Goal: Task Accomplishment & Management: Manage account settings

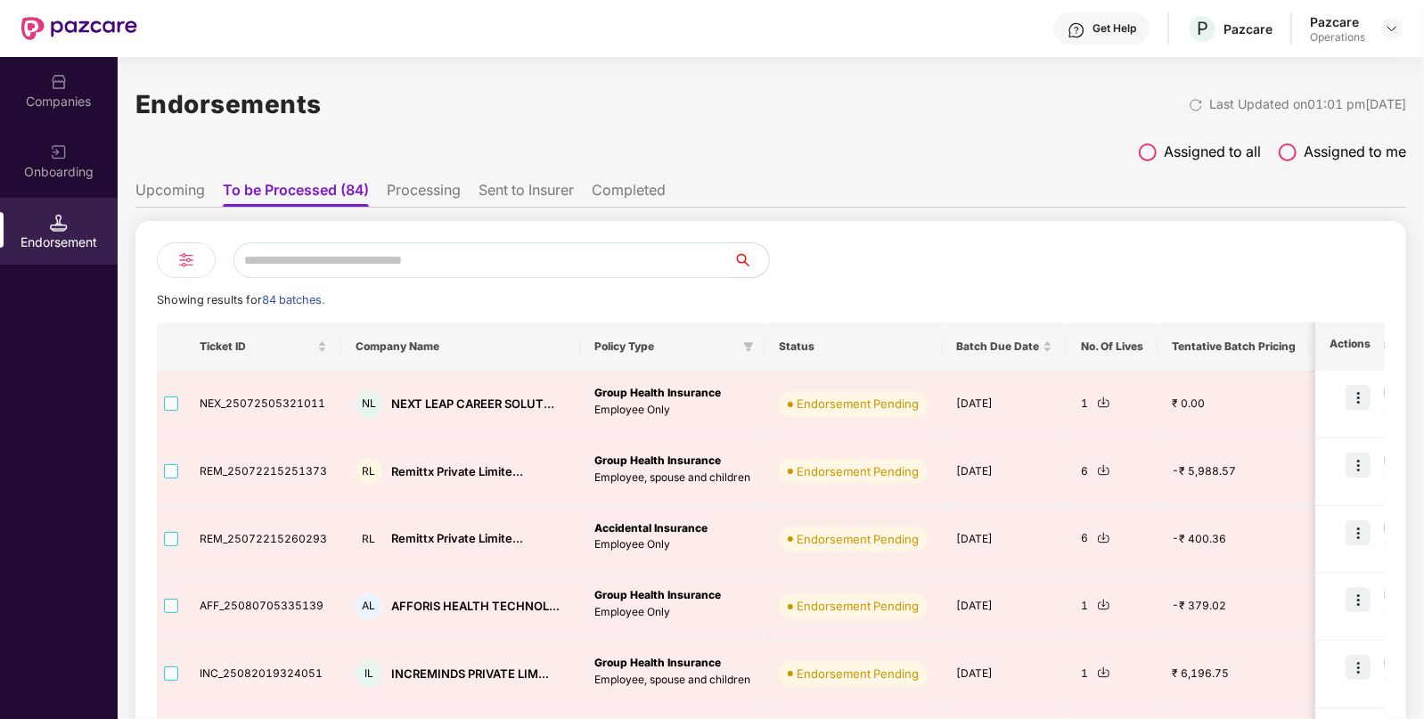
click at [312, 257] on input "text" at bounding box center [483, 260] width 500 height 36
click at [60, 101] on div "Companies" at bounding box center [59, 102] width 118 height 18
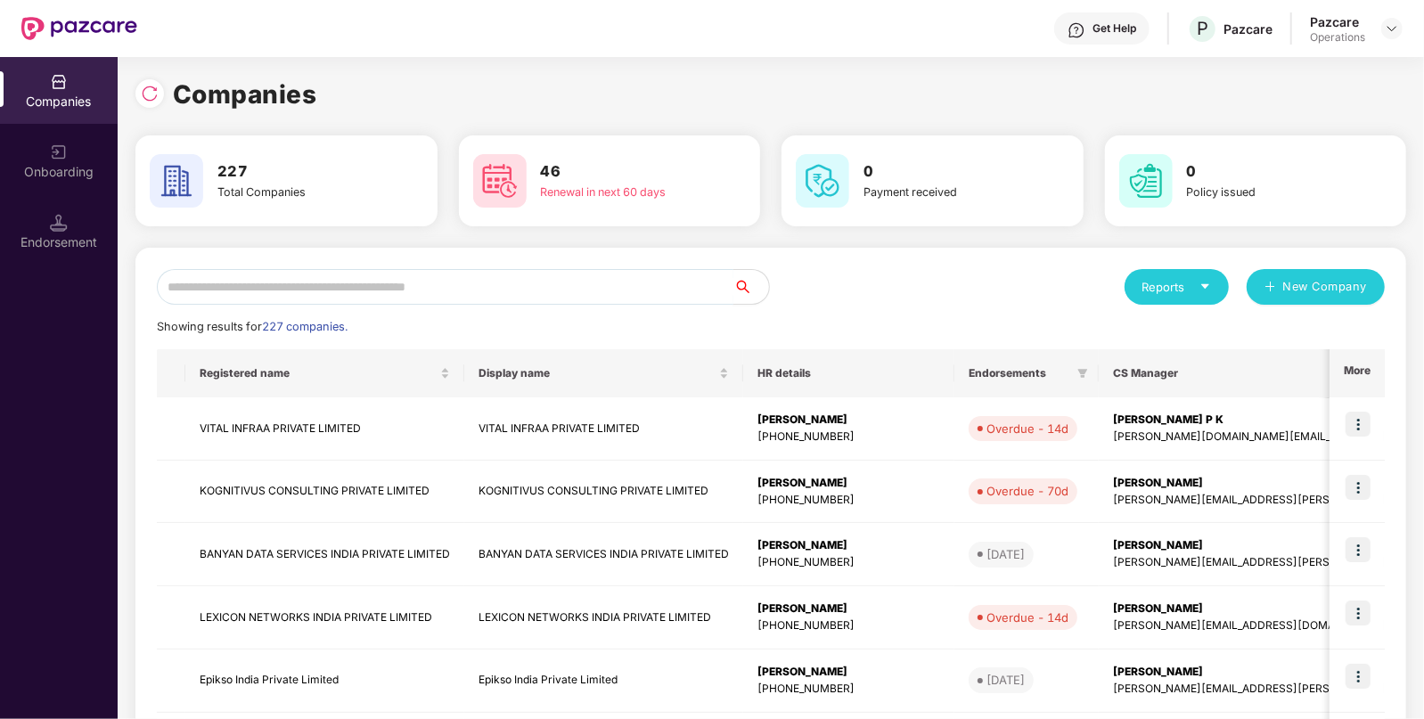
click at [401, 295] on input "text" at bounding box center [445, 287] width 576 height 36
paste input "**********"
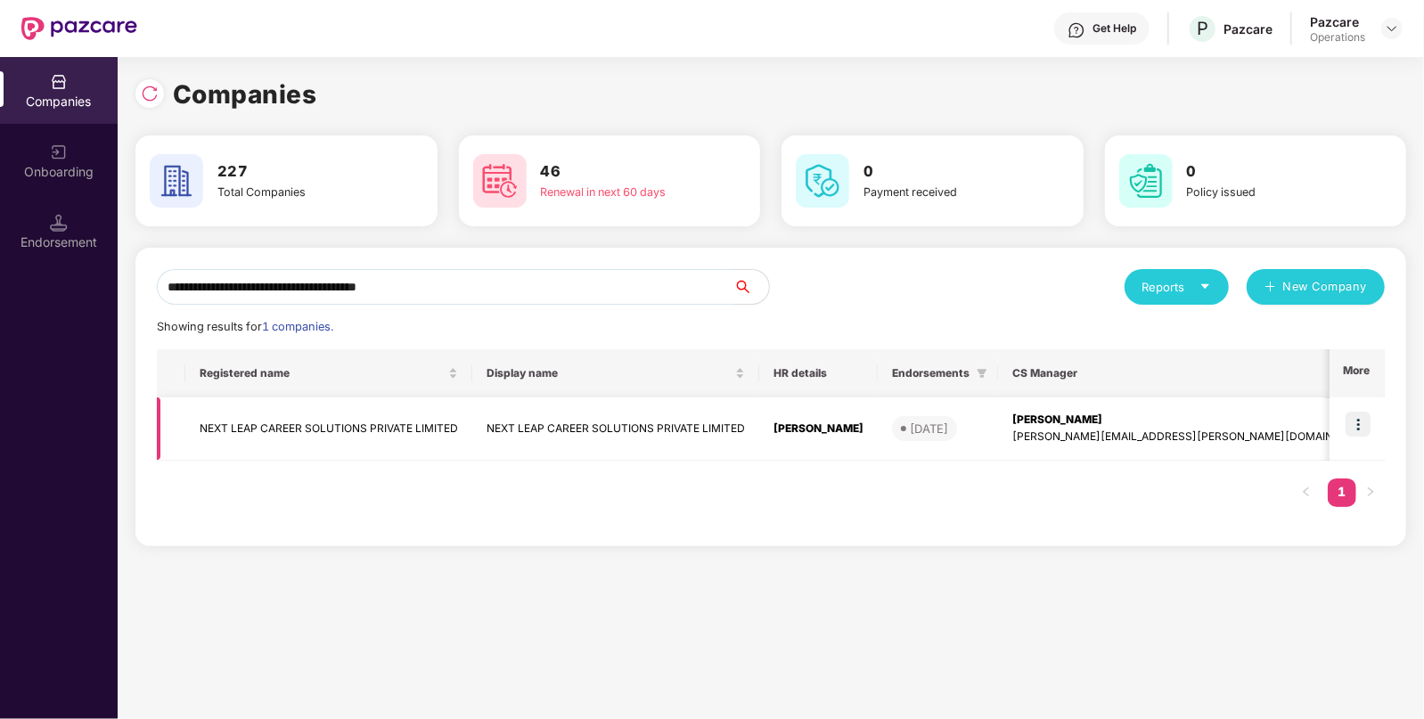
type input "**********"
click at [1354, 419] on img at bounding box center [1357, 424] width 25 height 25
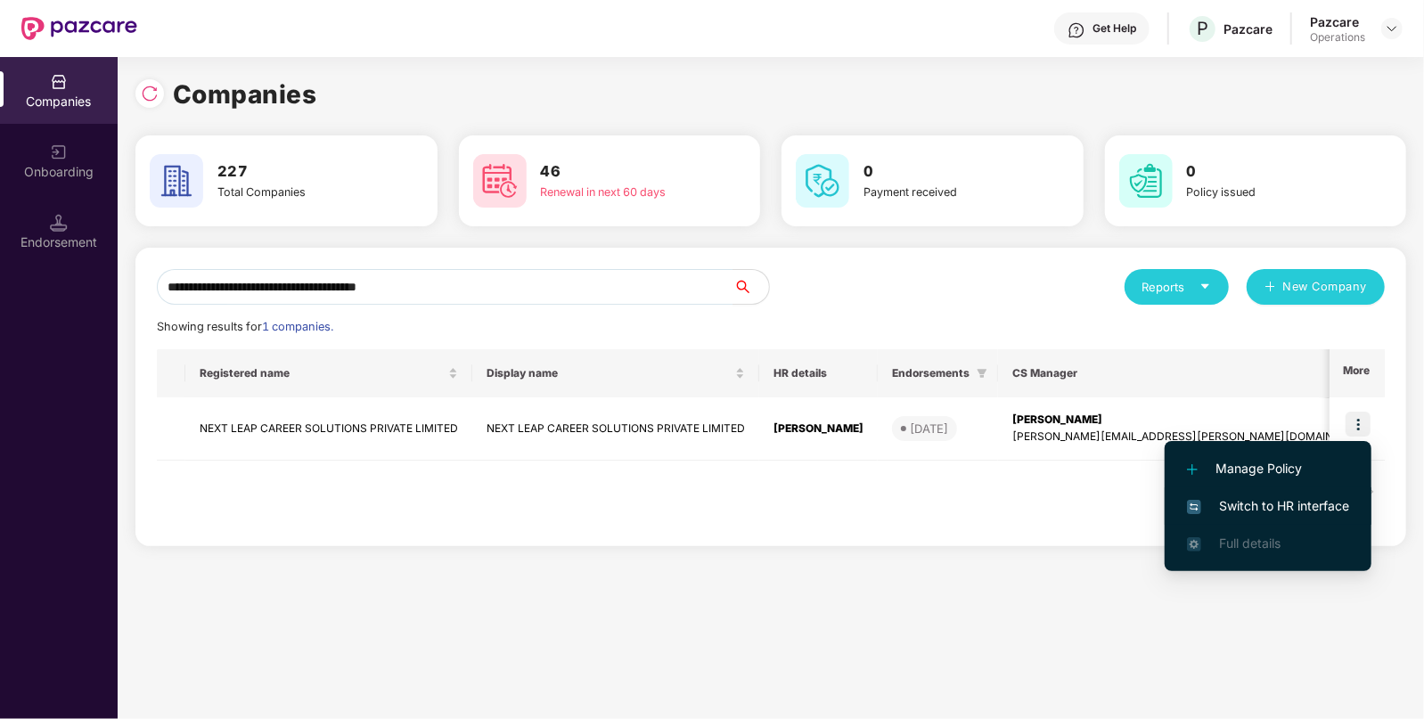
click at [1280, 499] on span "Switch to HR interface" at bounding box center [1268, 506] width 162 height 20
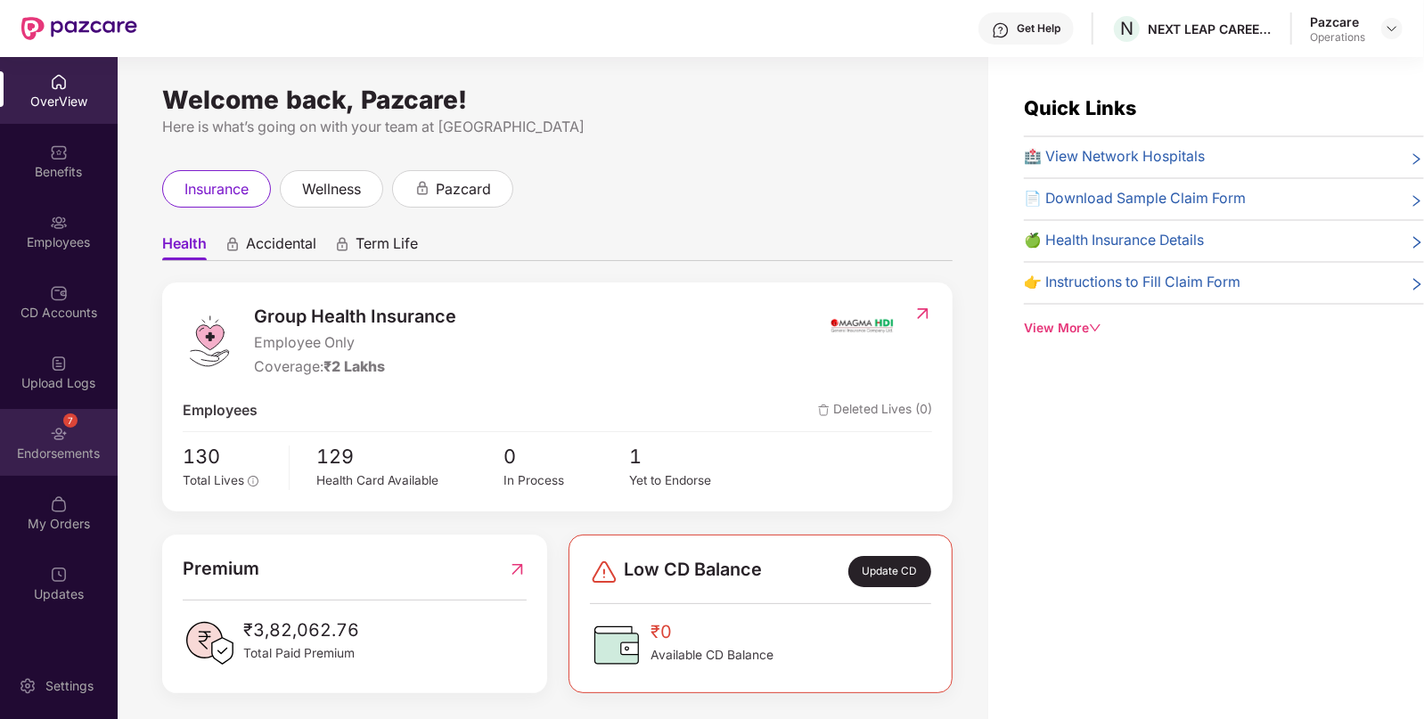
click at [41, 448] on div "Endorsements" at bounding box center [59, 454] width 118 height 18
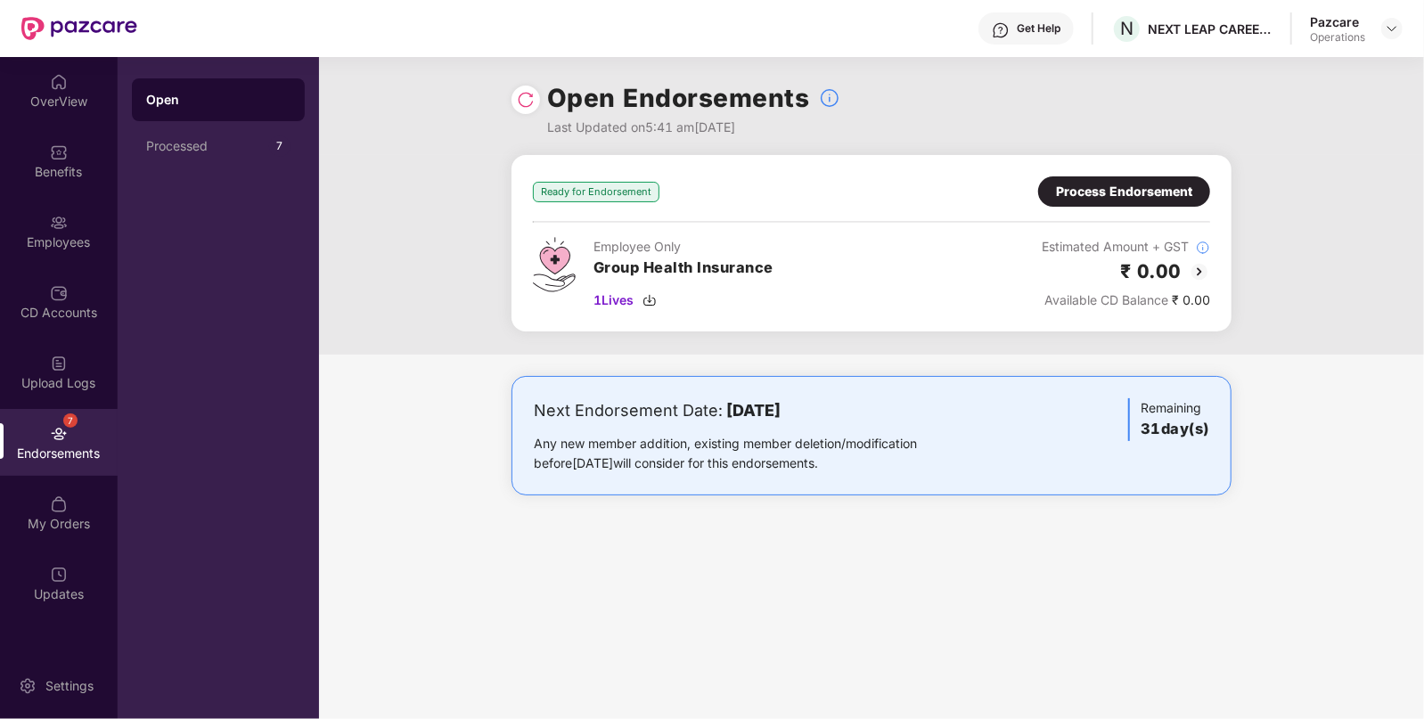
click at [1194, 269] on img at bounding box center [1198, 271] width 21 height 21
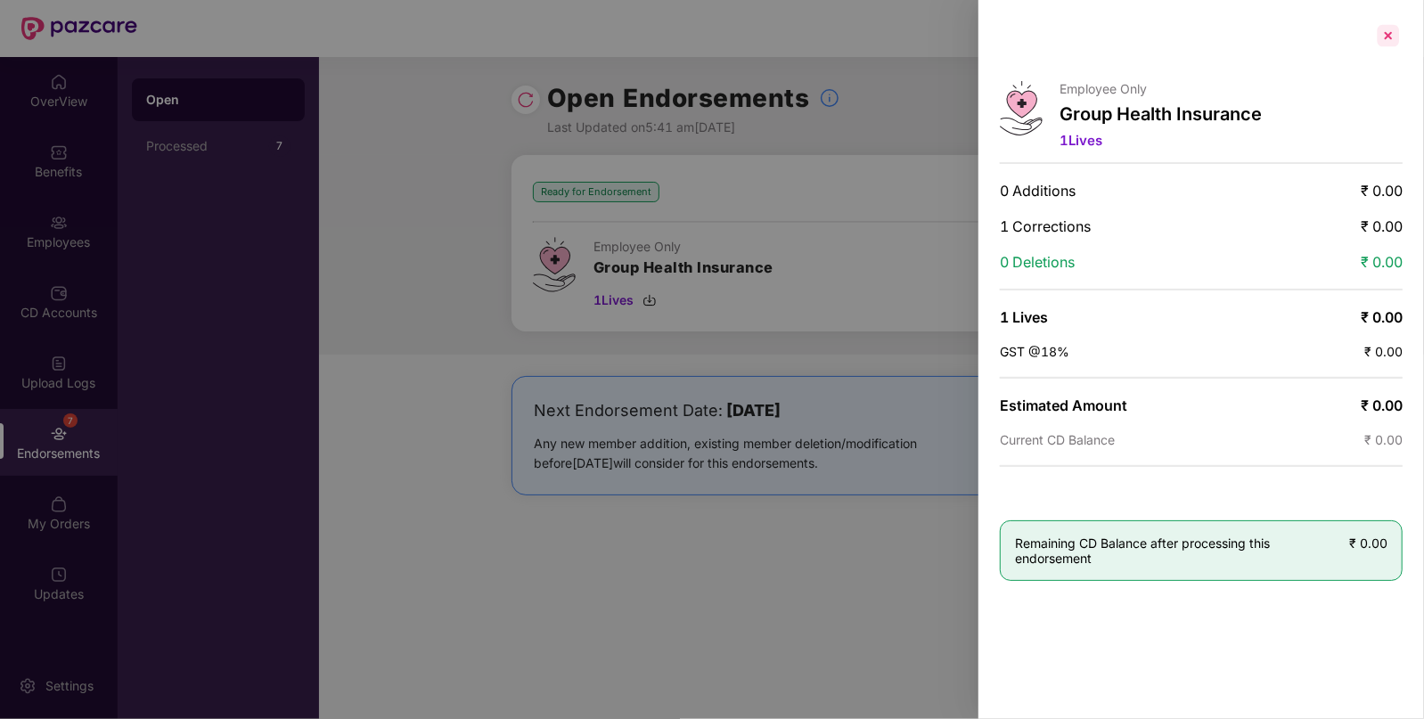
click at [1385, 33] on div at bounding box center [1388, 35] width 29 height 29
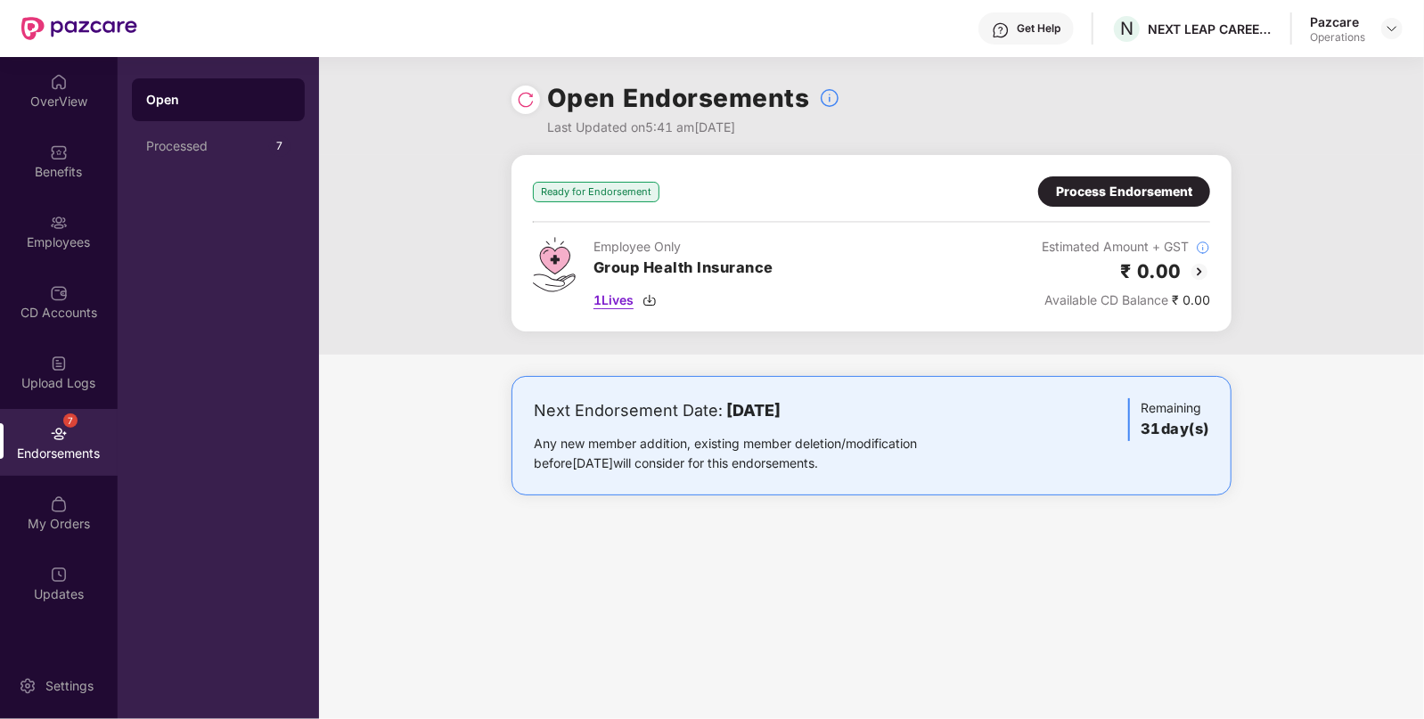
click at [657, 300] on img at bounding box center [649, 300] width 14 height 14
click at [1107, 183] on div "Process Endorsement" at bounding box center [1124, 192] width 136 height 20
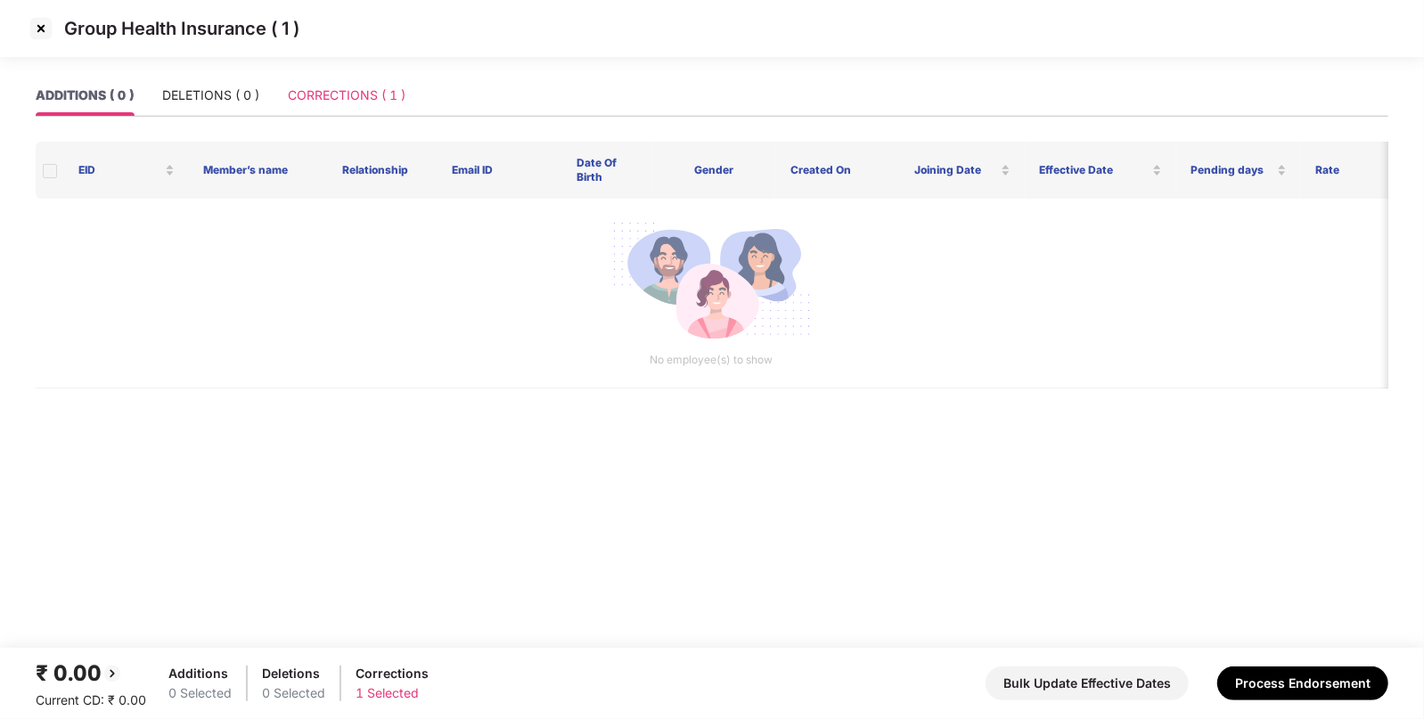
click at [341, 77] on div "CORRECTIONS ( 1 )" at bounding box center [347, 95] width 118 height 41
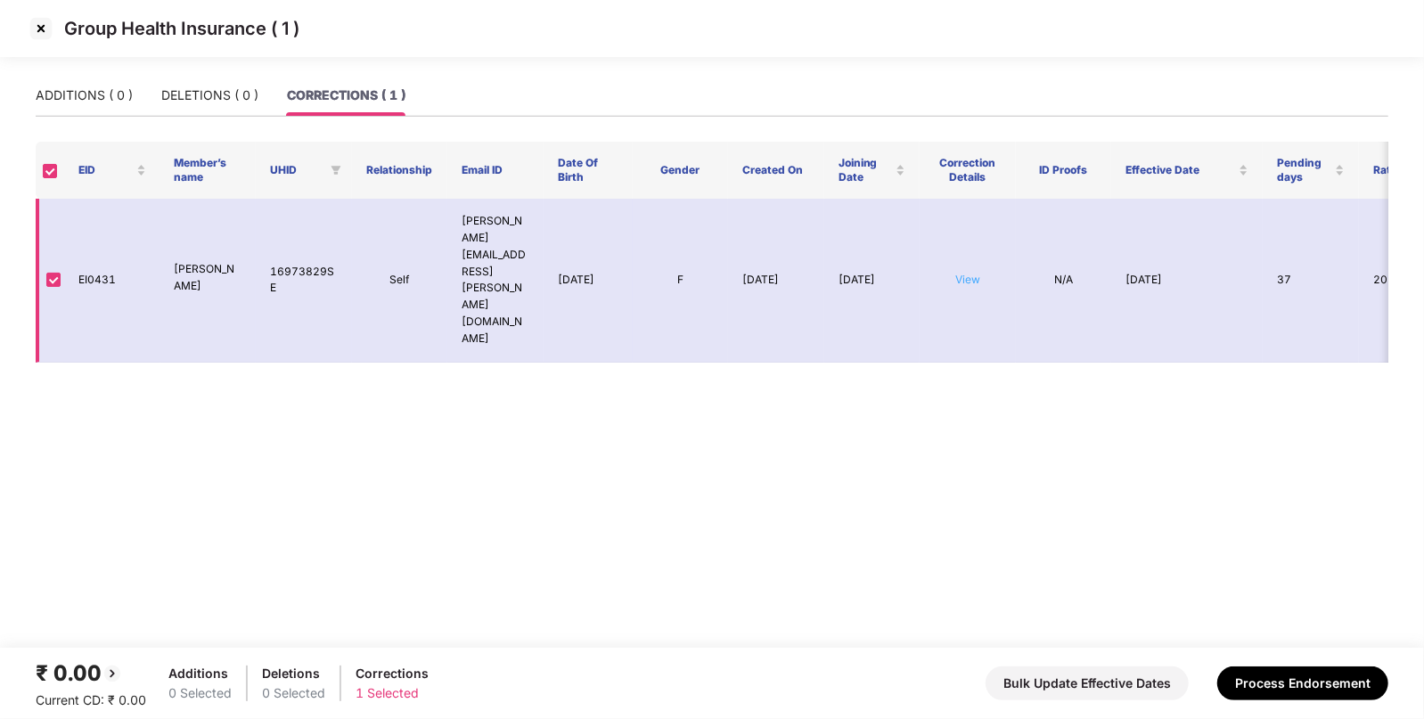
click at [963, 273] on link "View" at bounding box center [967, 279] width 25 height 13
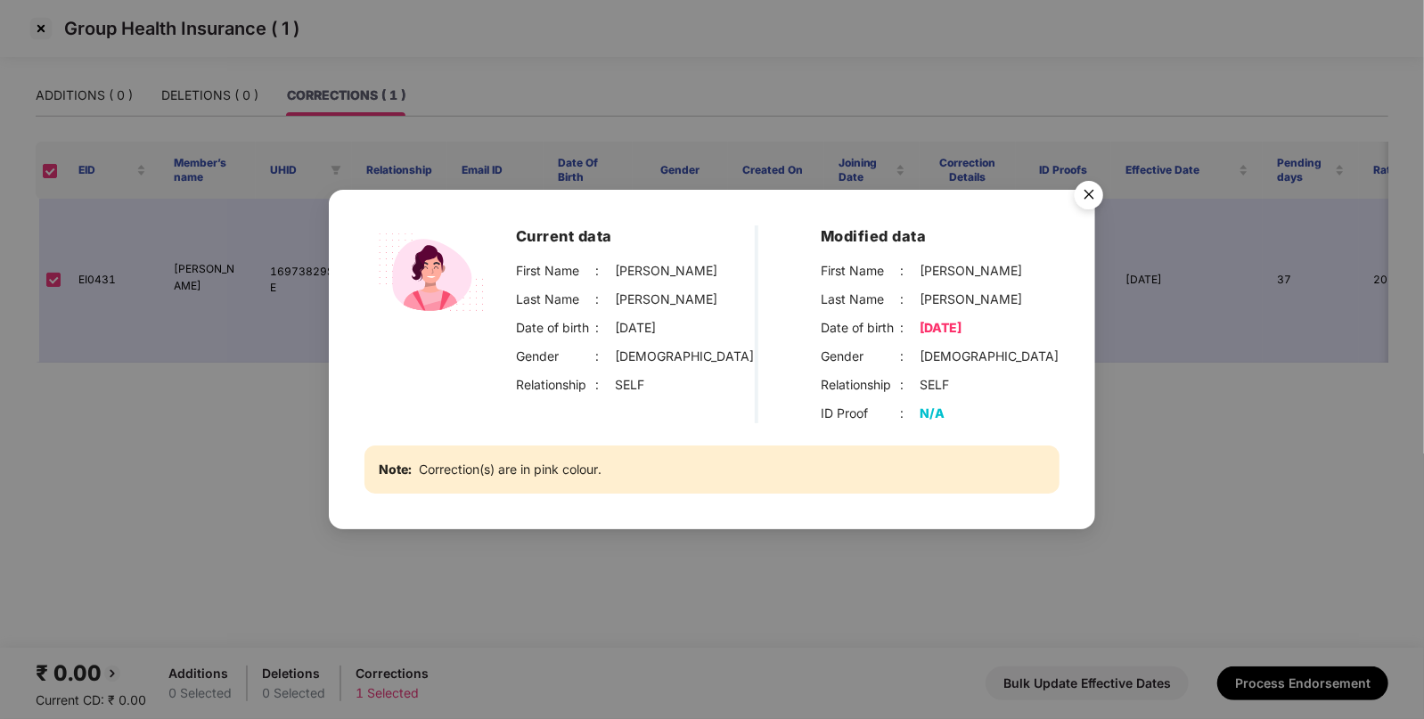
click at [1091, 189] on img "Close" at bounding box center [1089, 198] width 50 height 50
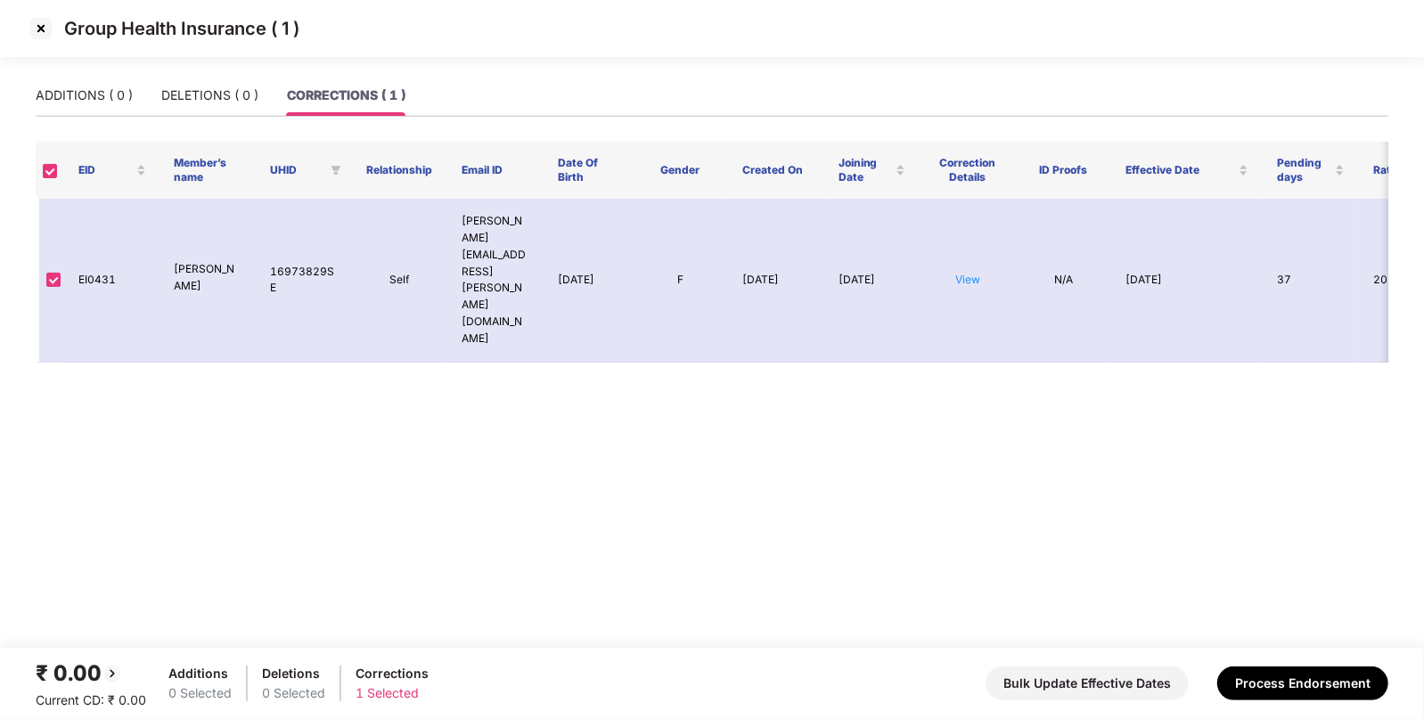
click at [49, 20] on img at bounding box center [41, 28] width 29 height 29
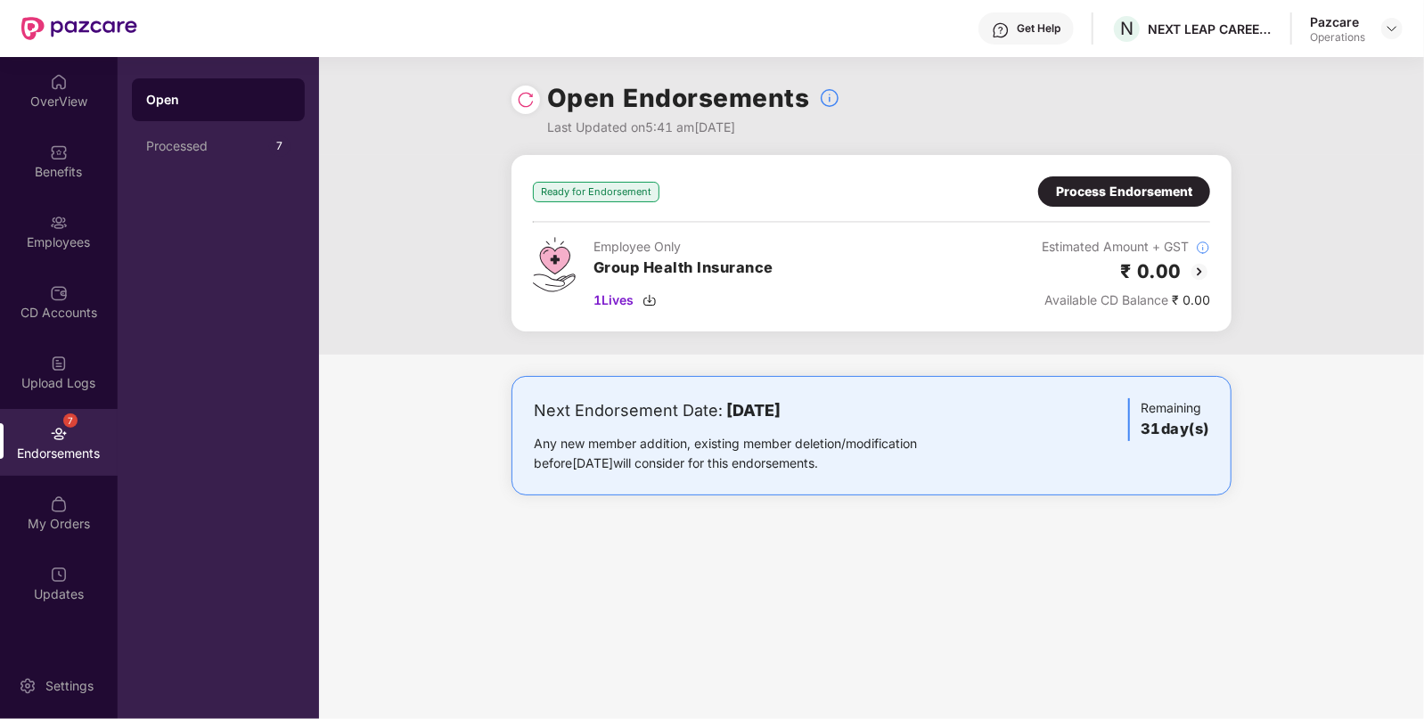
click at [71, 166] on div "Benefits" at bounding box center [59, 172] width 118 height 18
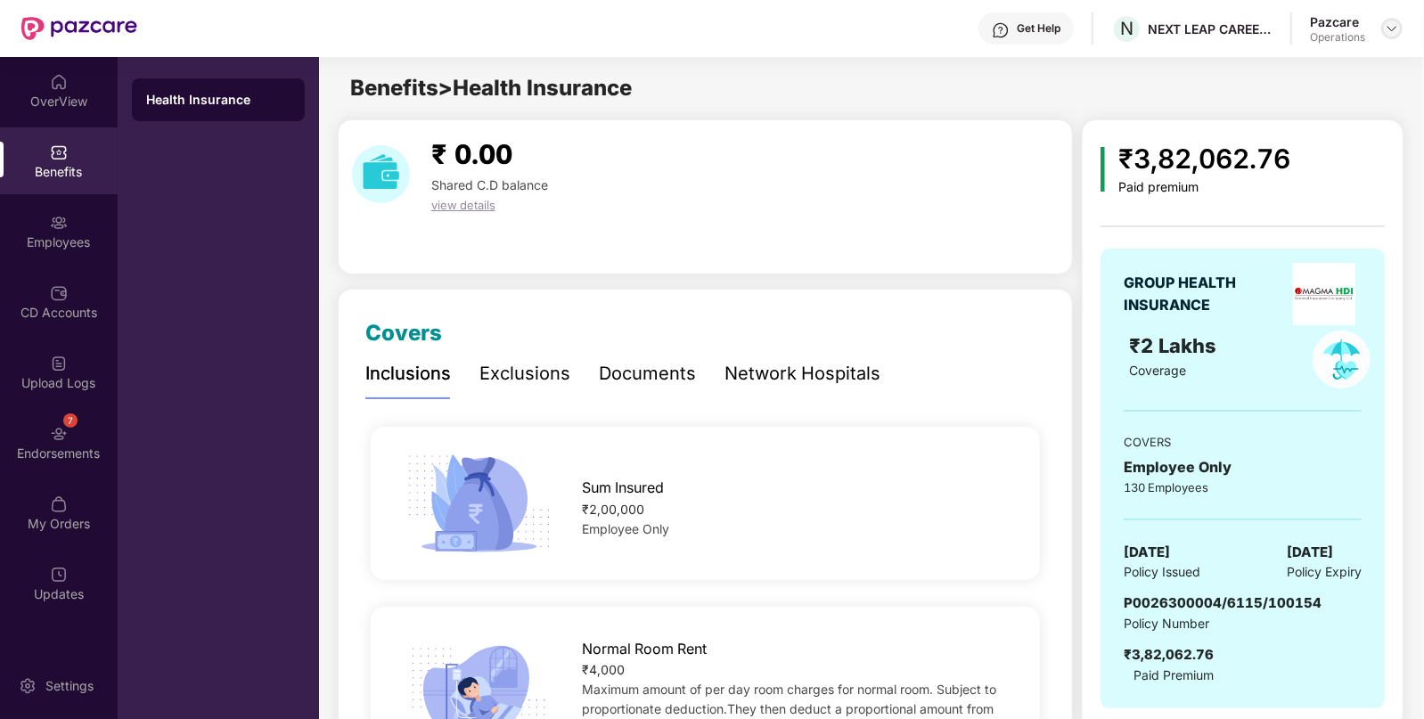
click at [1395, 37] on div at bounding box center [1391, 28] width 21 height 21
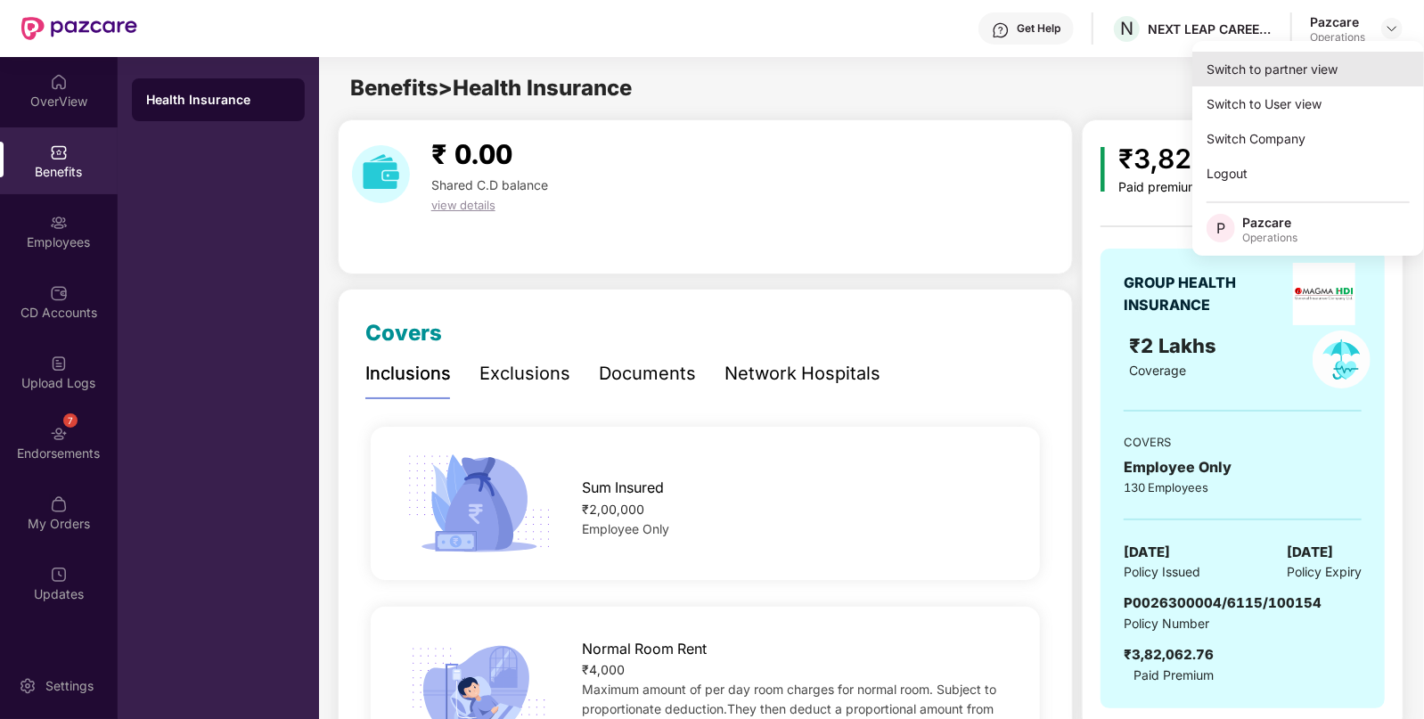
click at [1267, 65] on div "Switch to partner view" at bounding box center [1308, 69] width 232 height 35
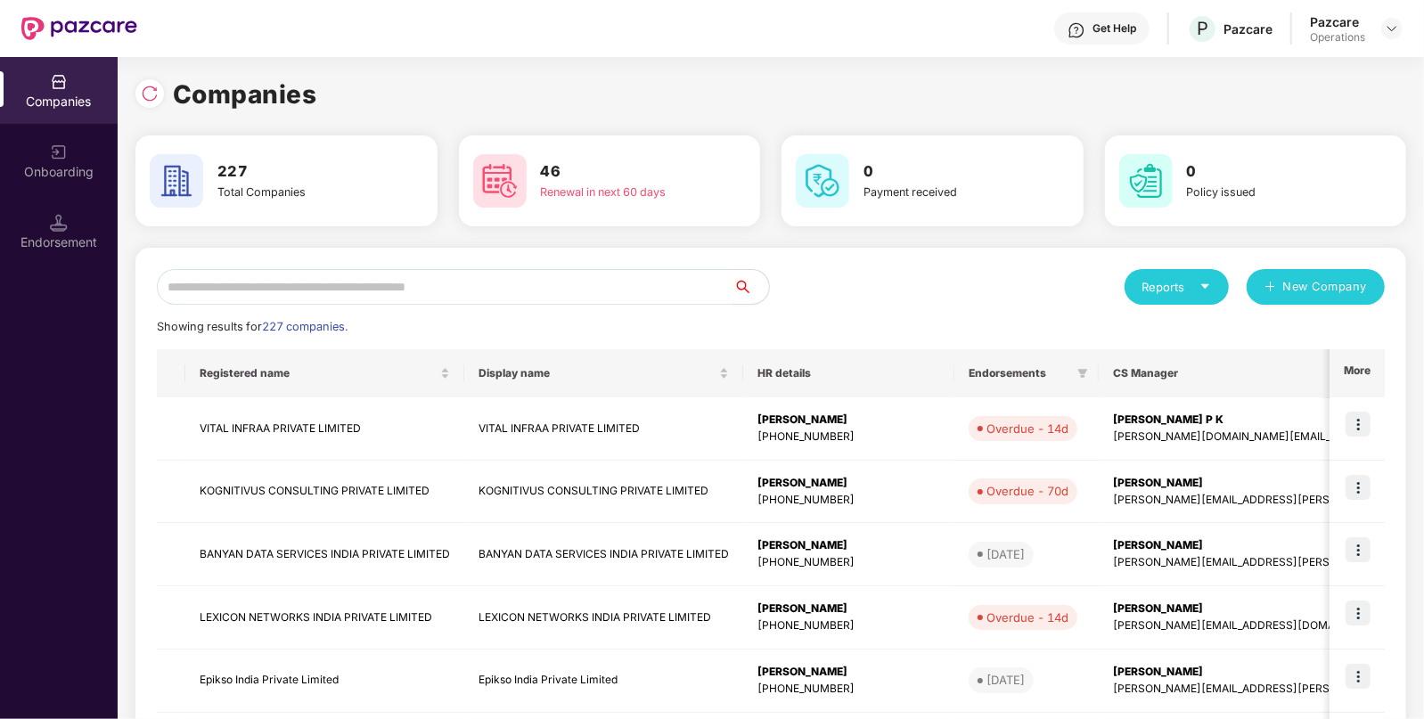
click at [505, 281] on input "text" at bounding box center [445, 287] width 576 height 36
paste input "**********"
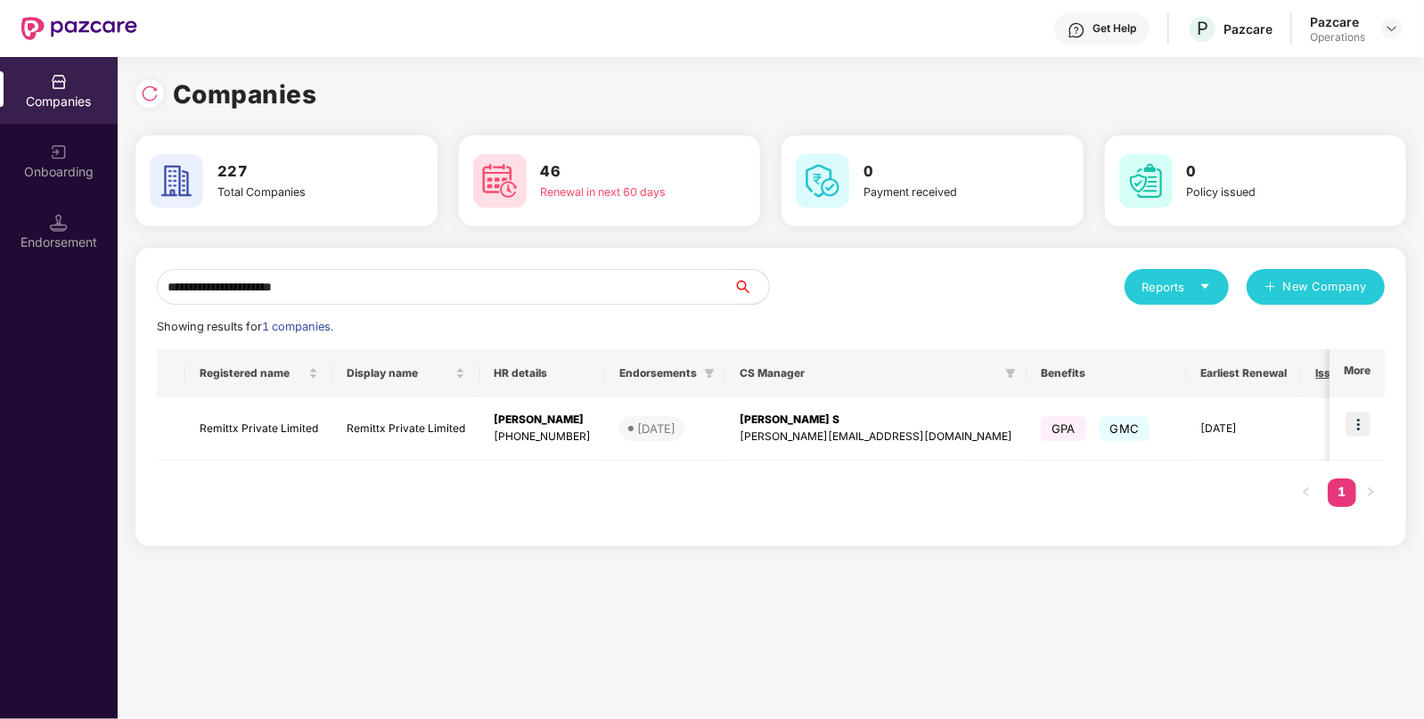
scroll to position [0, 1]
type input "**********"
click at [1357, 428] on img at bounding box center [1357, 424] width 25 height 25
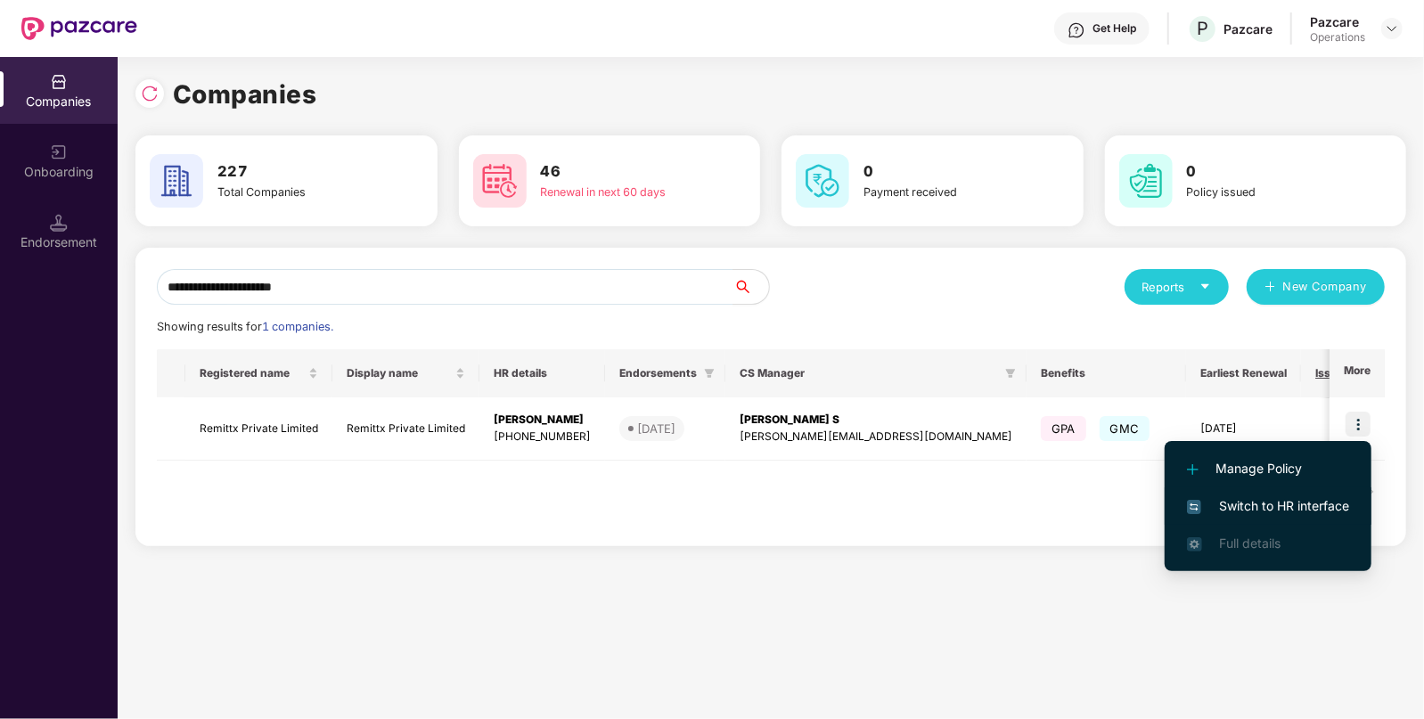
click at [1240, 494] on li "Switch to HR interface" at bounding box center [1267, 505] width 207 height 37
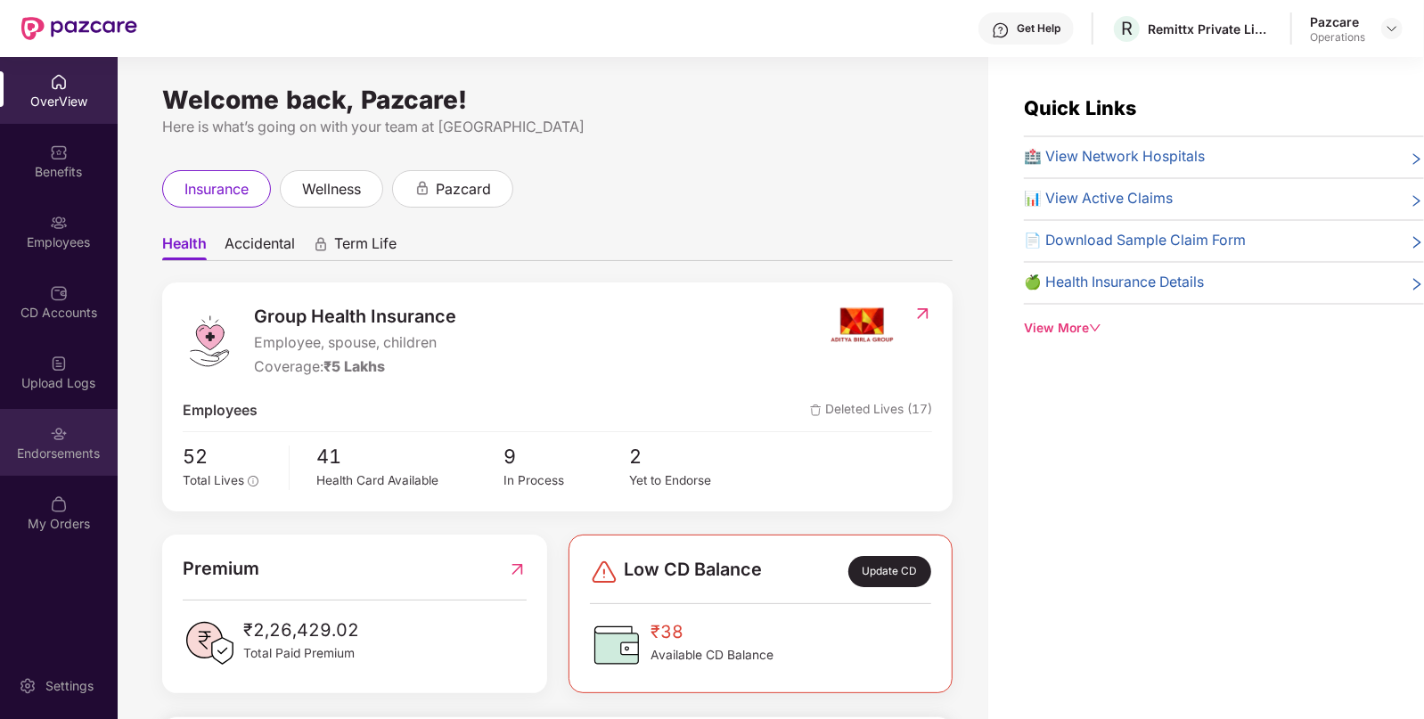
click at [45, 450] on div "Endorsements" at bounding box center [59, 454] width 118 height 18
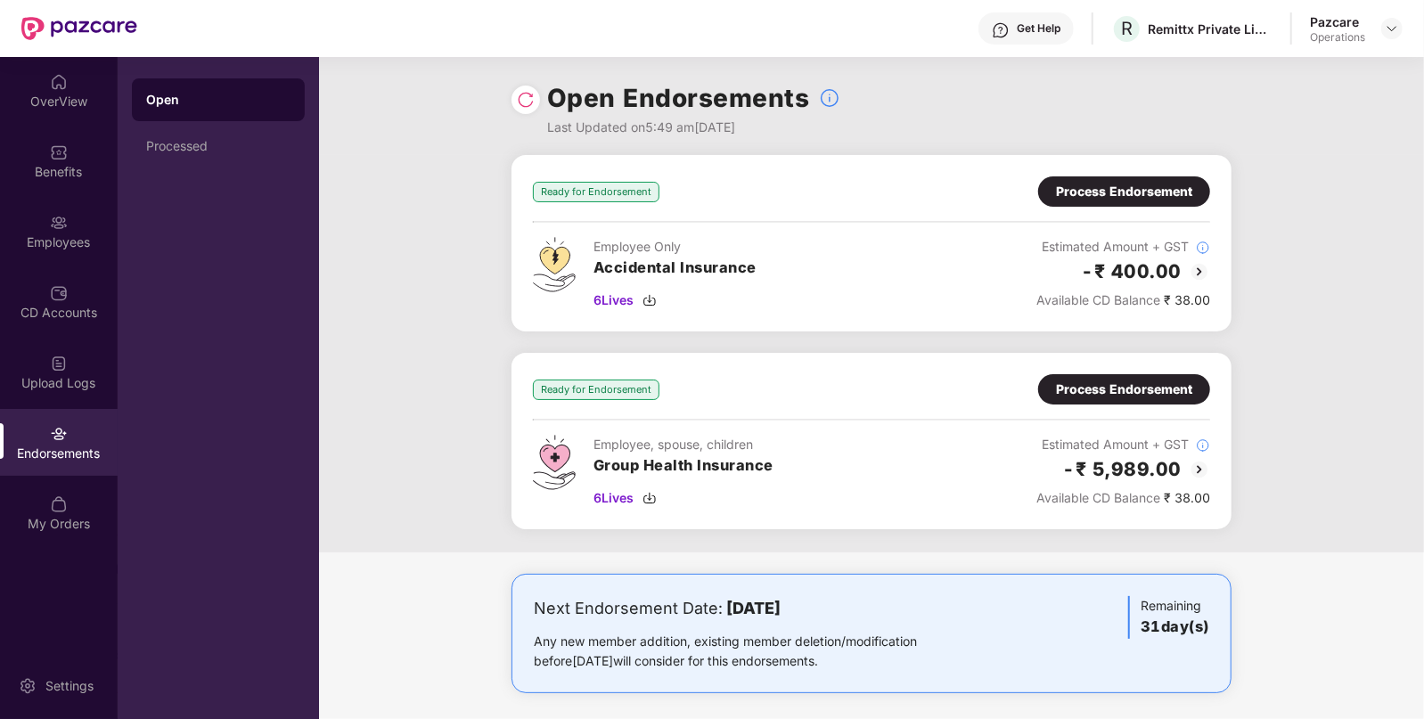
click at [1203, 266] on img at bounding box center [1198, 271] width 21 height 21
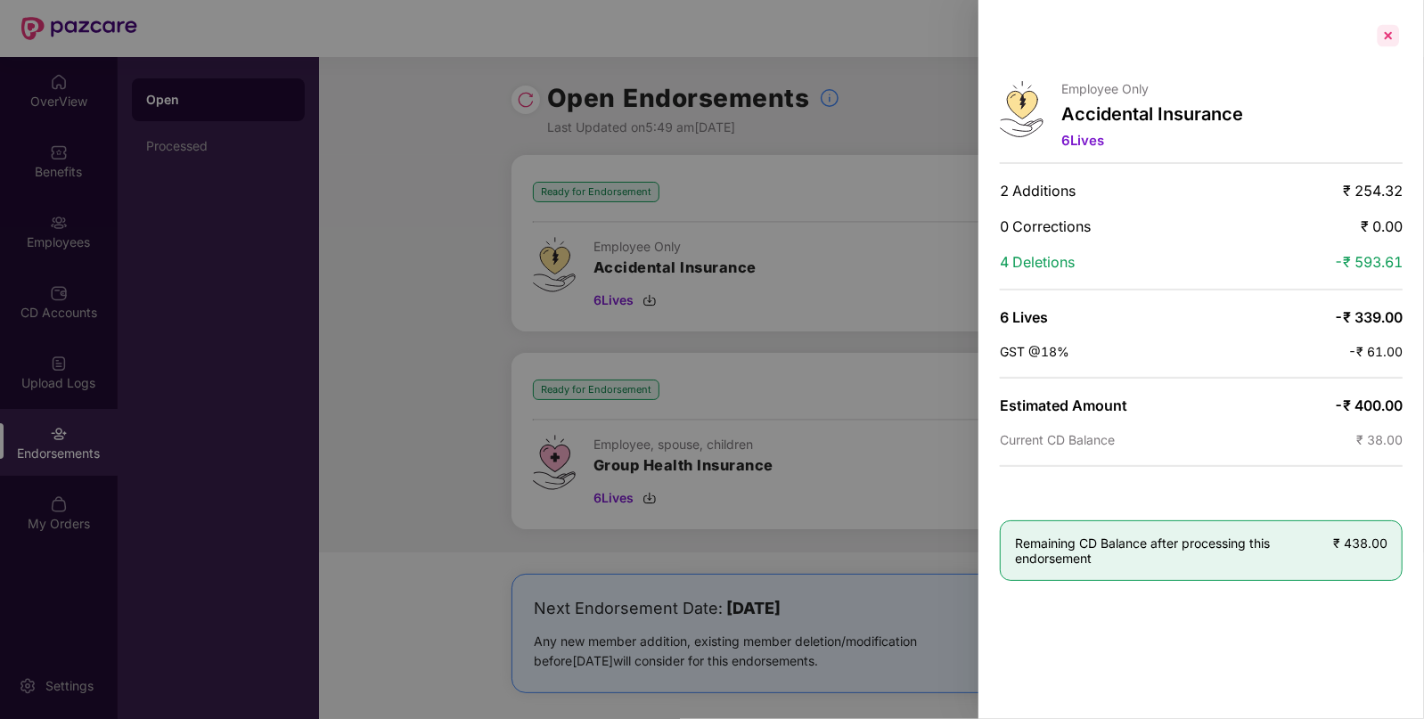
click at [1380, 37] on div at bounding box center [1388, 35] width 29 height 29
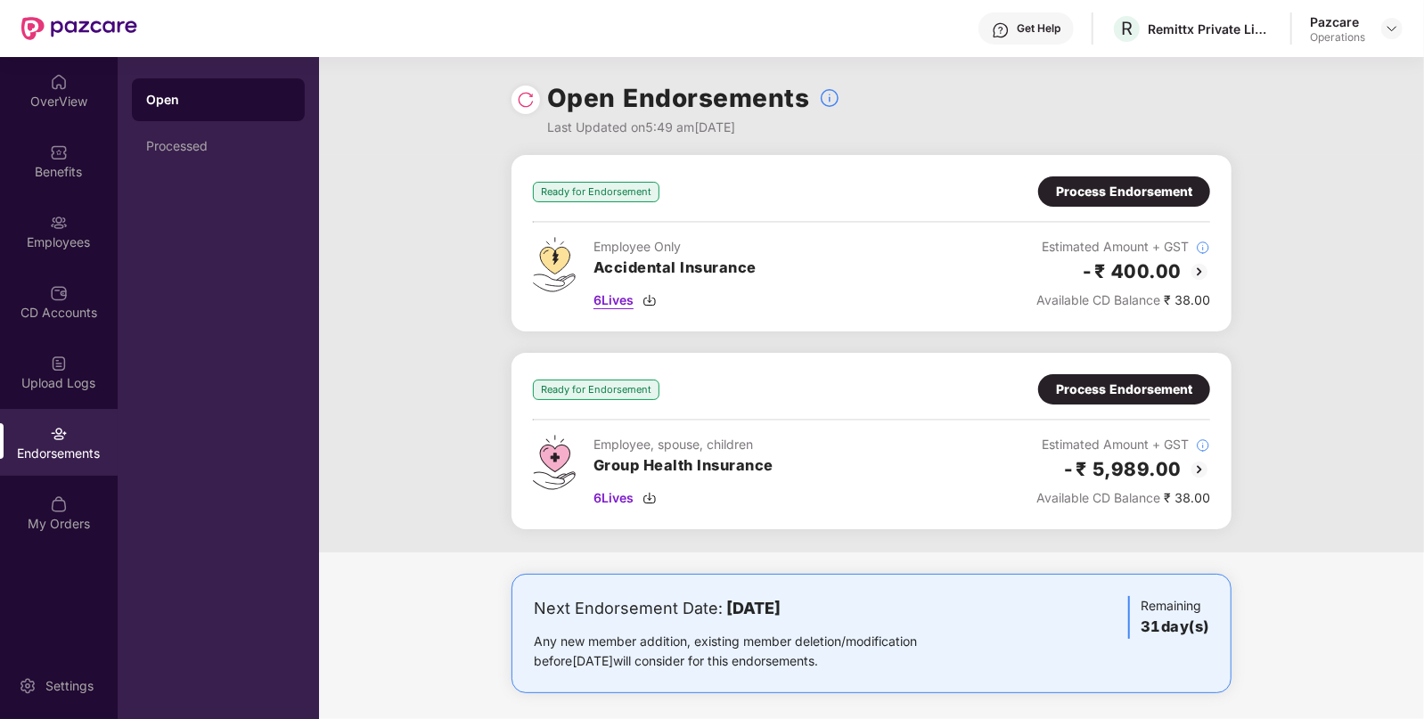
click at [654, 296] on img at bounding box center [649, 300] width 14 height 14
click at [649, 494] on img at bounding box center [649, 498] width 14 height 14
click at [1391, 32] on img at bounding box center [1391, 28] width 14 height 14
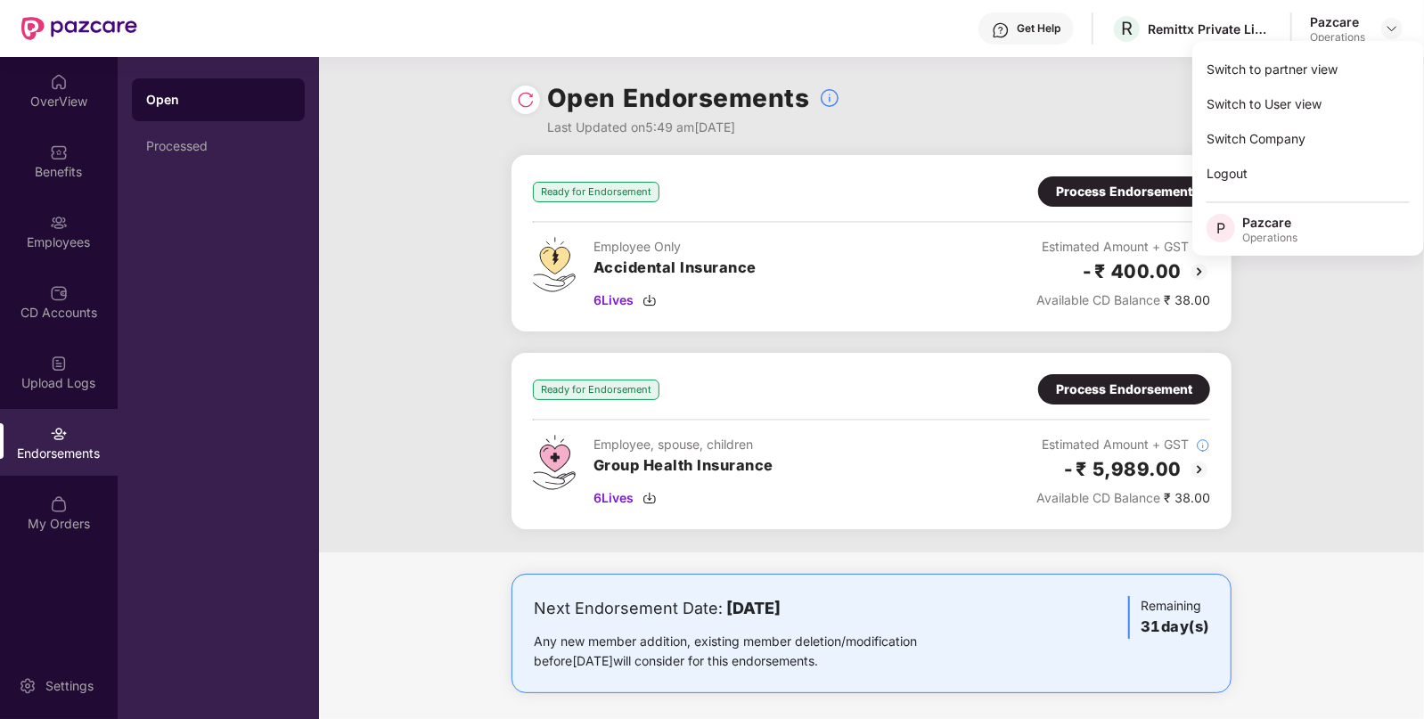
click at [853, 187] on div "Ready for Endorsement Process Endorsement" at bounding box center [871, 191] width 677 height 30
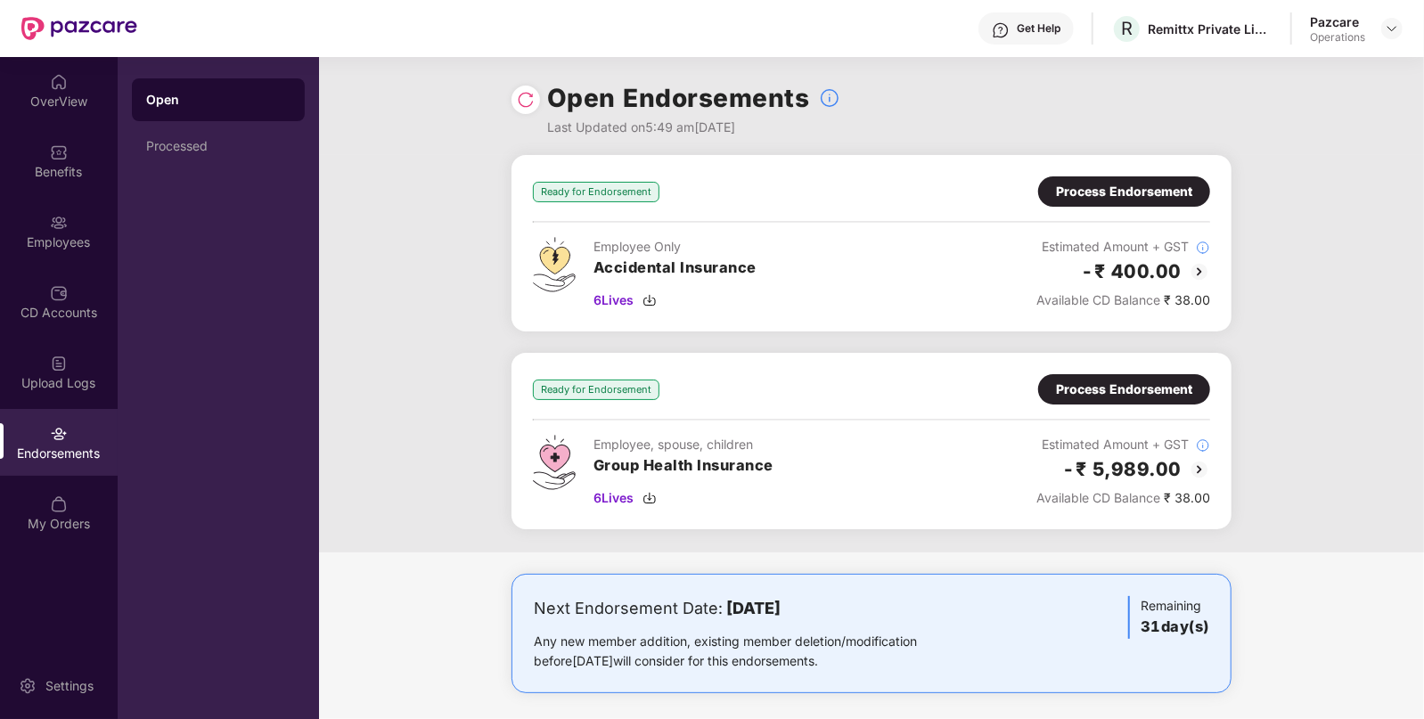
click at [1069, 188] on div "Process Endorsement" at bounding box center [1124, 192] width 136 height 20
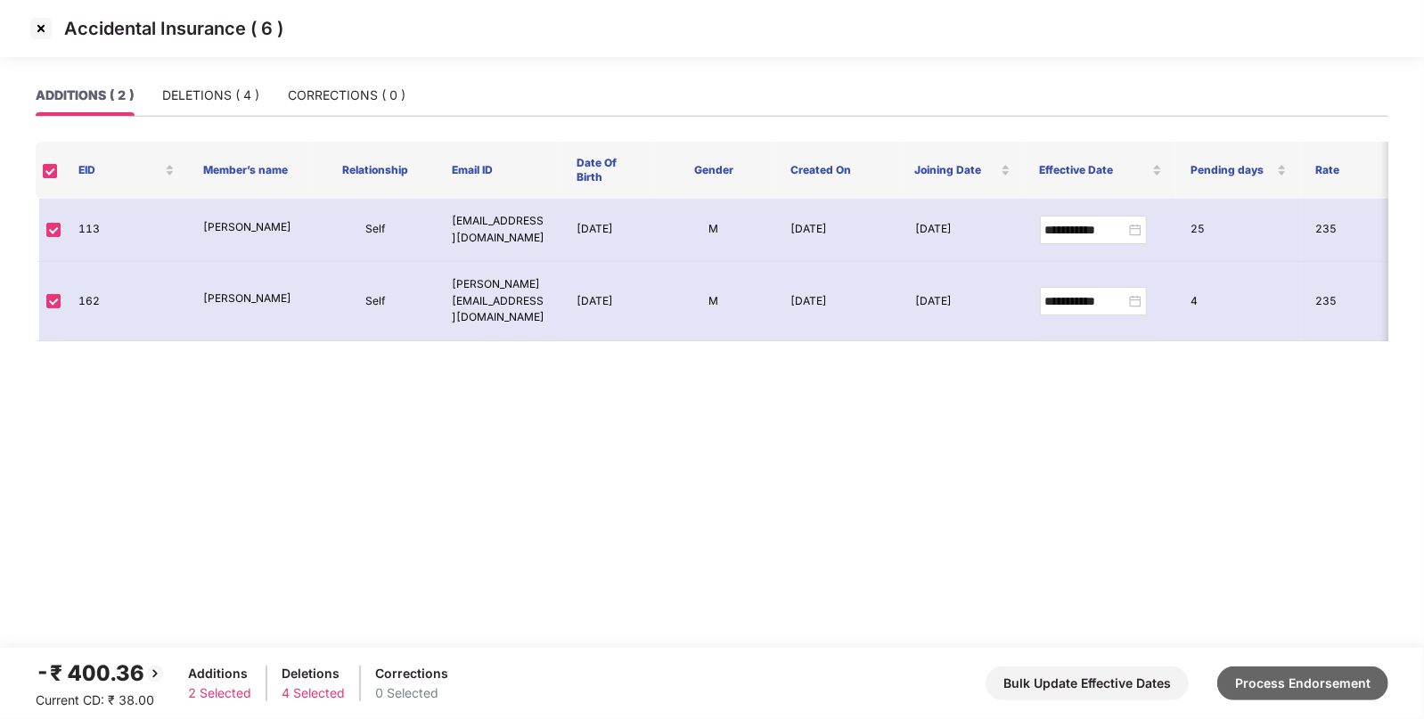
click at [1287, 673] on button "Process Endorsement" at bounding box center [1302, 683] width 171 height 34
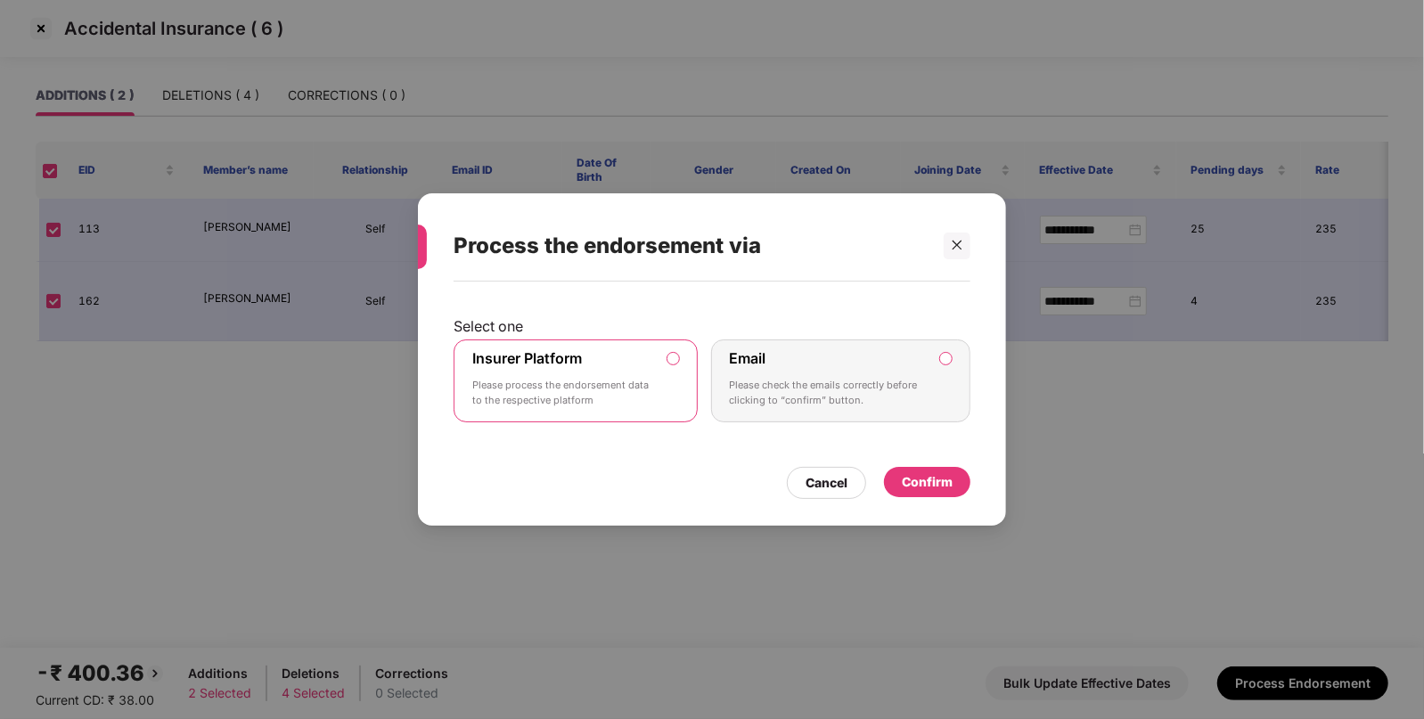
click at [903, 473] on div "Confirm" at bounding box center [927, 482] width 51 height 20
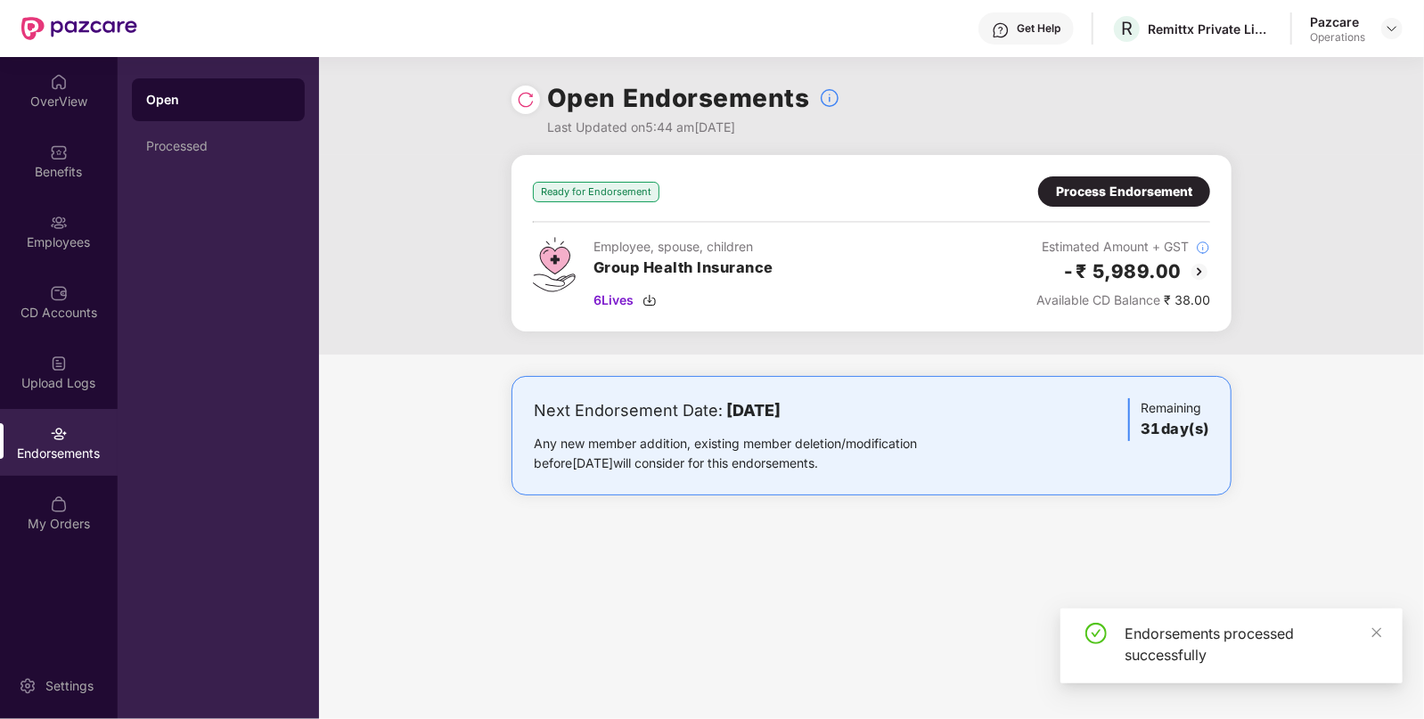
click at [1087, 187] on div "Process Endorsement" at bounding box center [1124, 192] width 136 height 20
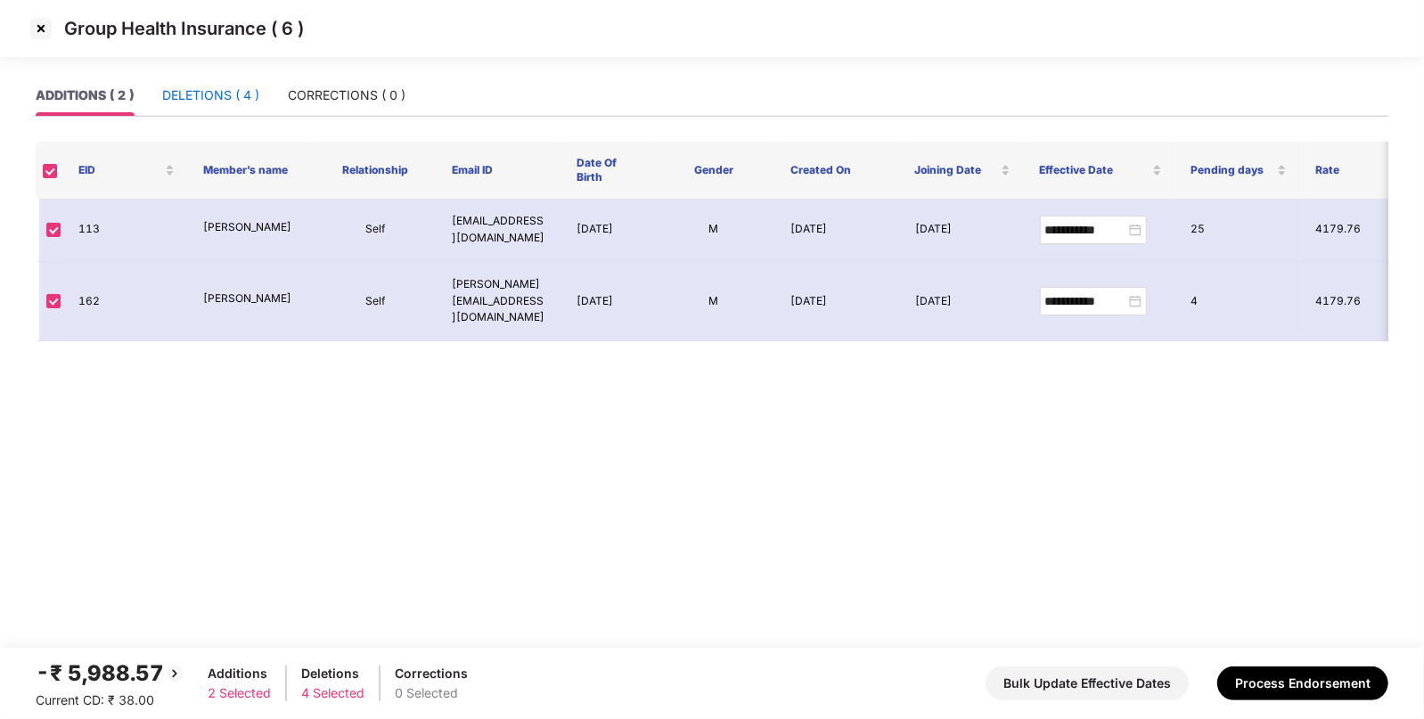
click at [218, 100] on div "DELETIONS ( 4 )" at bounding box center [210, 96] width 97 height 20
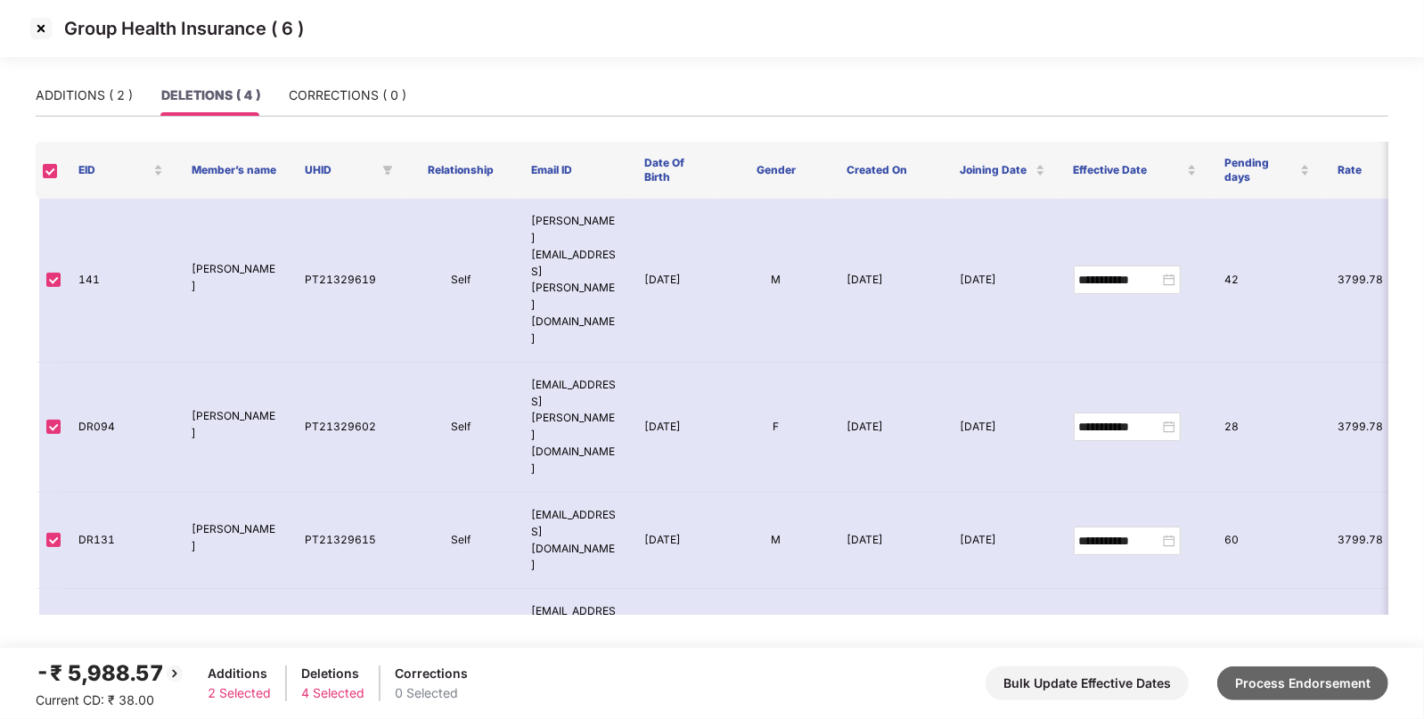
click at [1265, 669] on button "Process Endorsement" at bounding box center [1302, 683] width 171 height 34
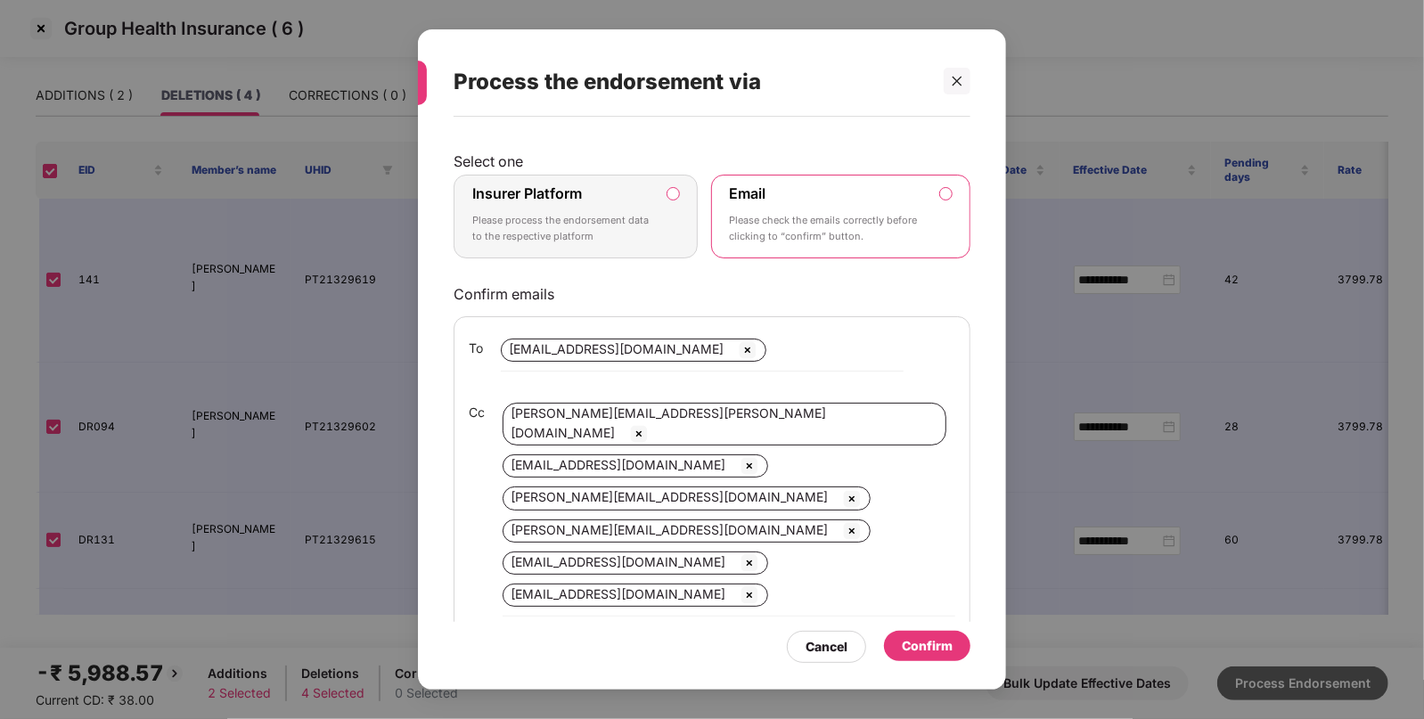
click at [1265, 669] on div "Process the endorsement via Select one Insurer Platform Please process the endo…" at bounding box center [712, 359] width 1424 height 719
click at [673, 185] on label "Insurer Platform Please process the endorsement data to the respective platform" at bounding box center [575, 217] width 244 height 84
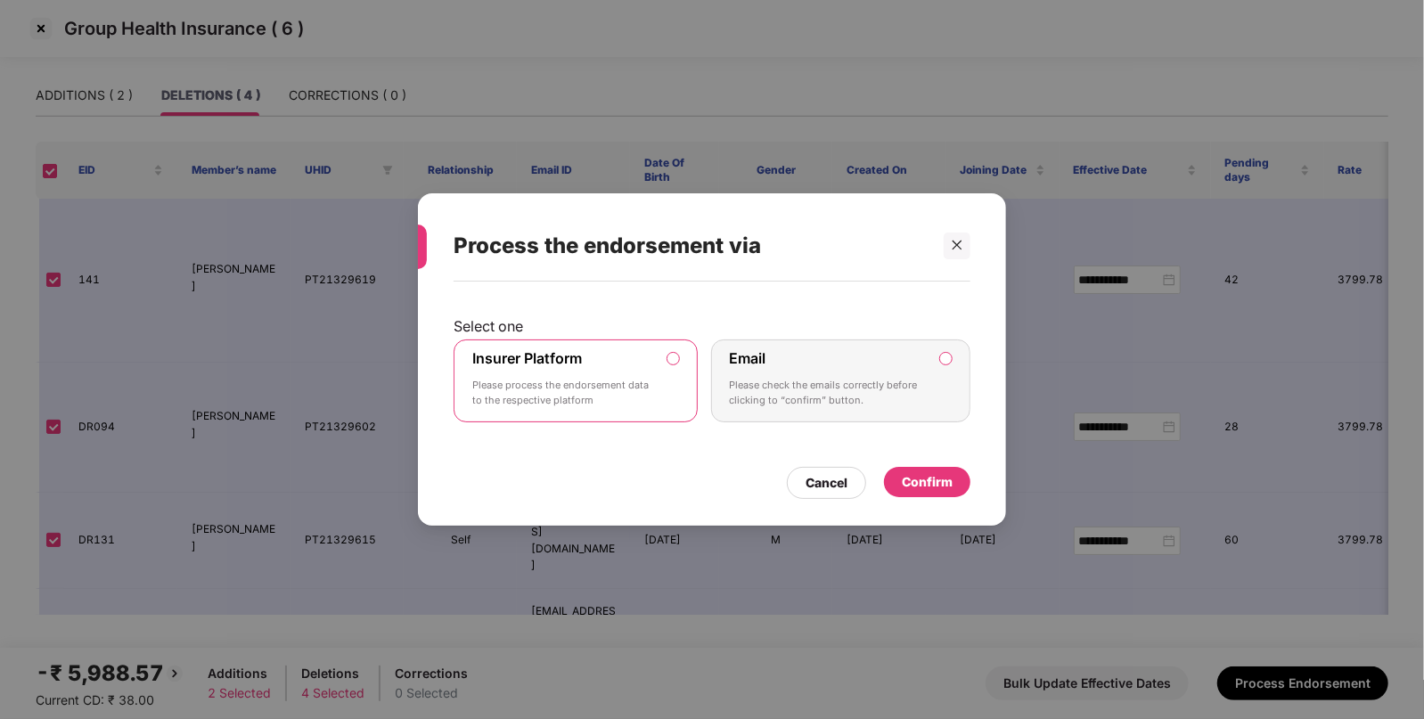
click at [912, 473] on div "Confirm" at bounding box center [927, 482] width 51 height 20
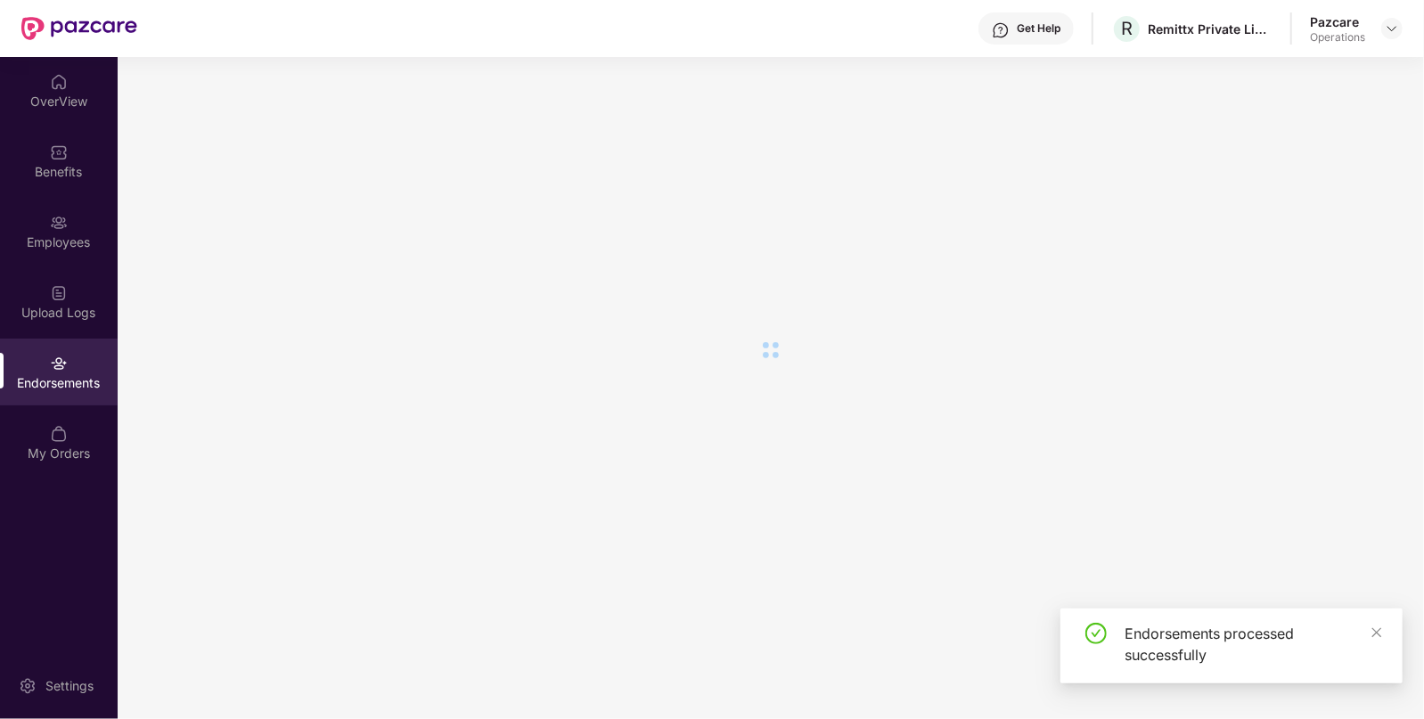
click at [917, 498] on main at bounding box center [771, 388] width 1306 height 662
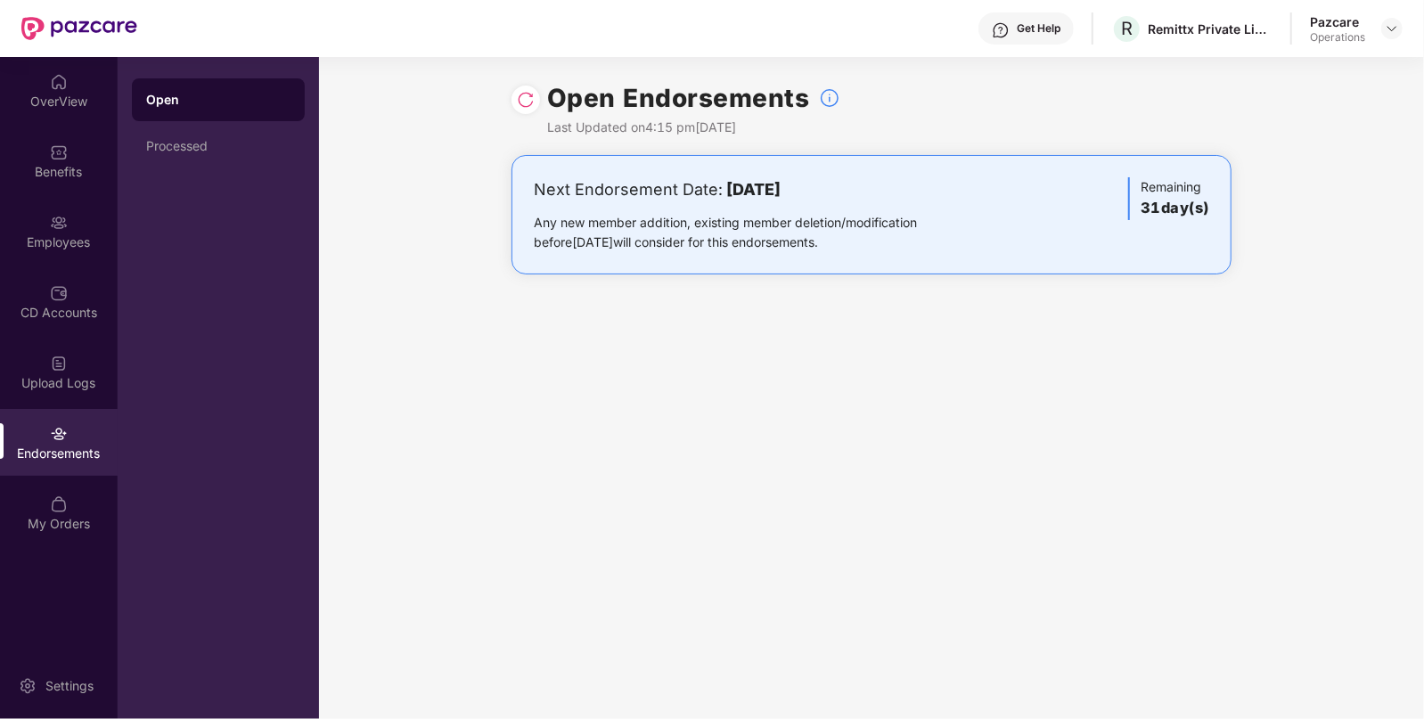
click at [534, 92] on div at bounding box center [525, 100] width 29 height 29
click at [532, 95] on img at bounding box center [526, 100] width 18 height 18
click at [1391, 22] on img at bounding box center [1391, 28] width 14 height 14
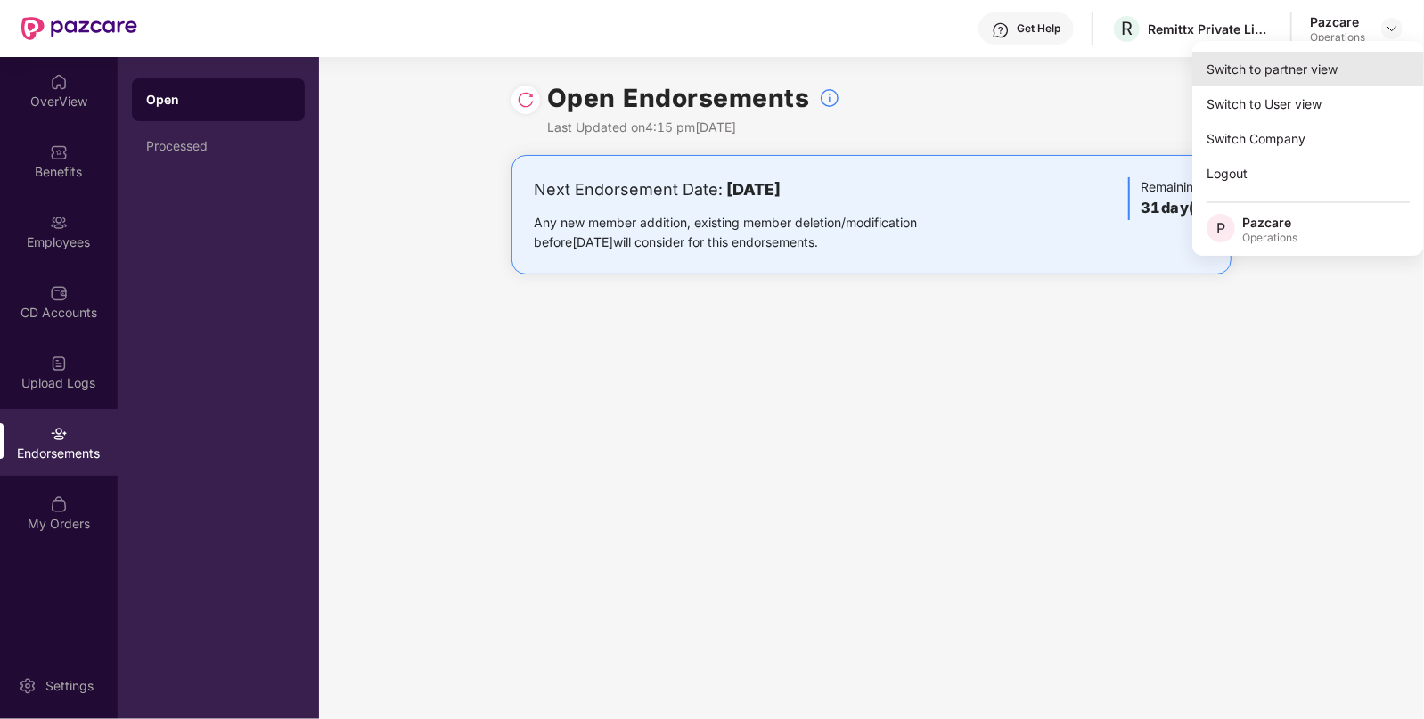
click at [1270, 71] on div "Switch to partner view" at bounding box center [1308, 69] width 232 height 35
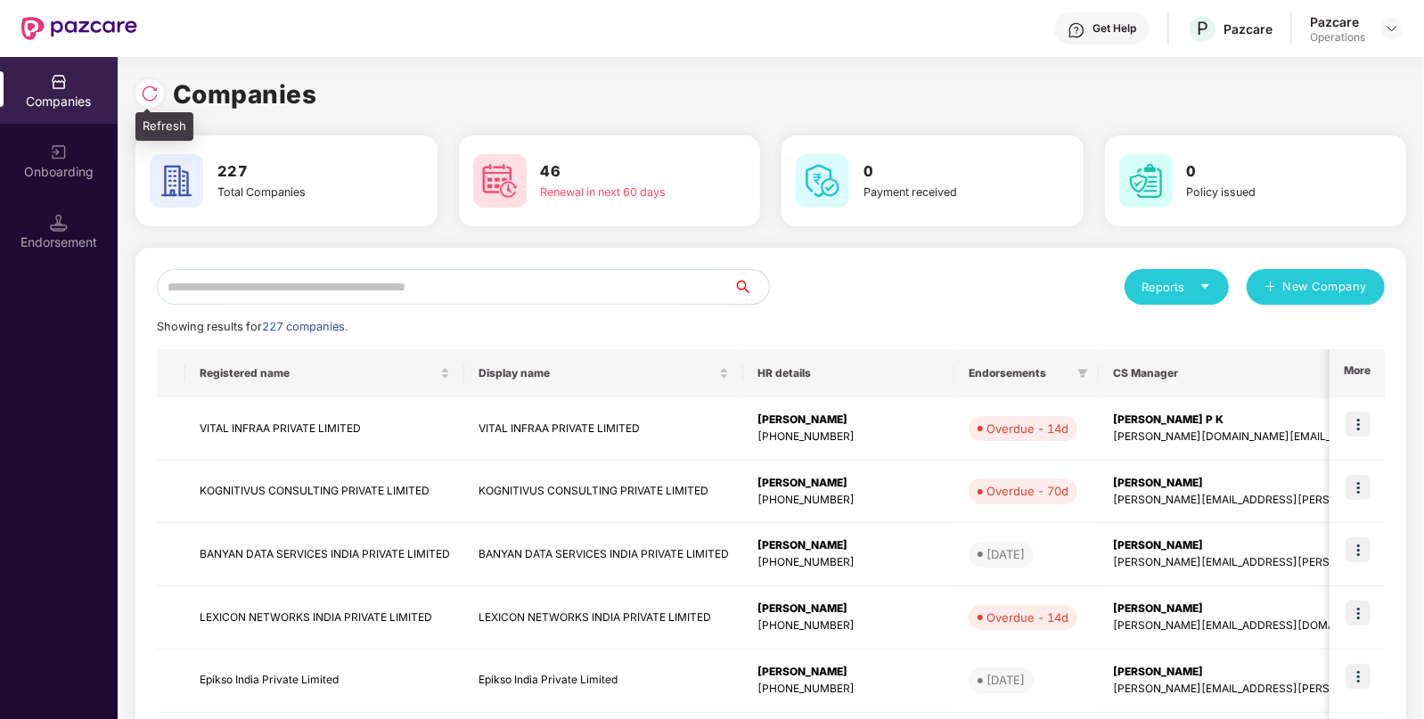
click at [148, 95] on img at bounding box center [150, 94] width 18 height 18
click at [1209, 284] on icon "caret-down" at bounding box center [1205, 287] width 12 height 12
click at [1172, 336] on div "Companies" at bounding box center [1167, 333] width 65 height 20
